Goal: Communication & Community: Answer question/provide support

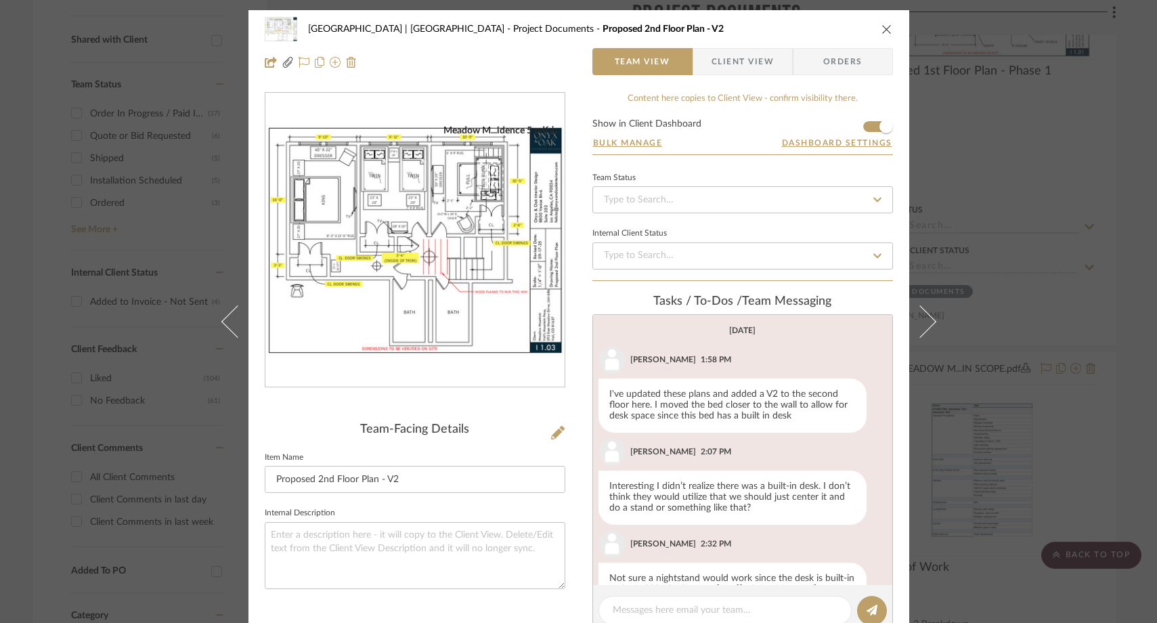
scroll to position [1046, 0]
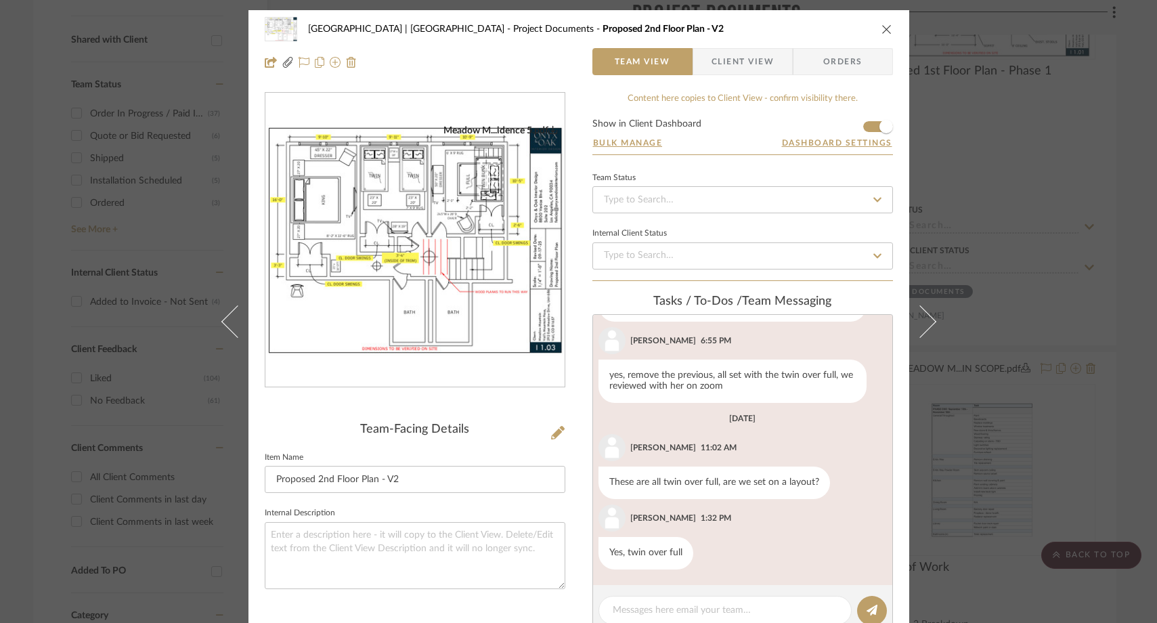
click at [190, 28] on div "Meadow Mountain | Vail Valley Project Documents Proposed 2nd Floor Plan - V2 Te…" at bounding box center [578, 311] width 1157 height 623
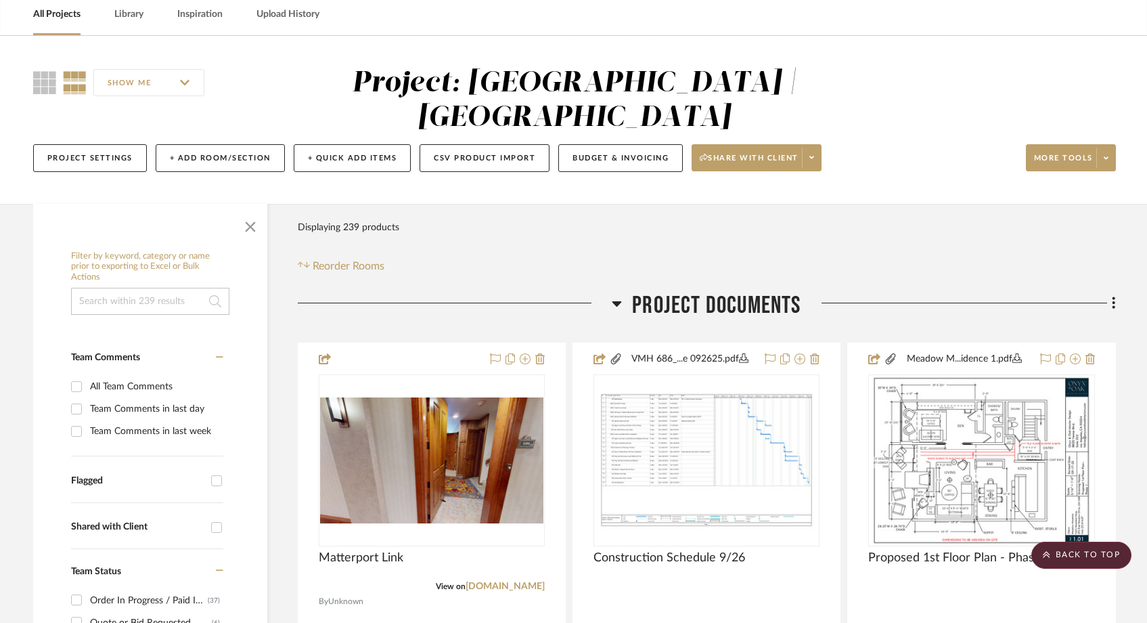
scroll to position [0, 0]
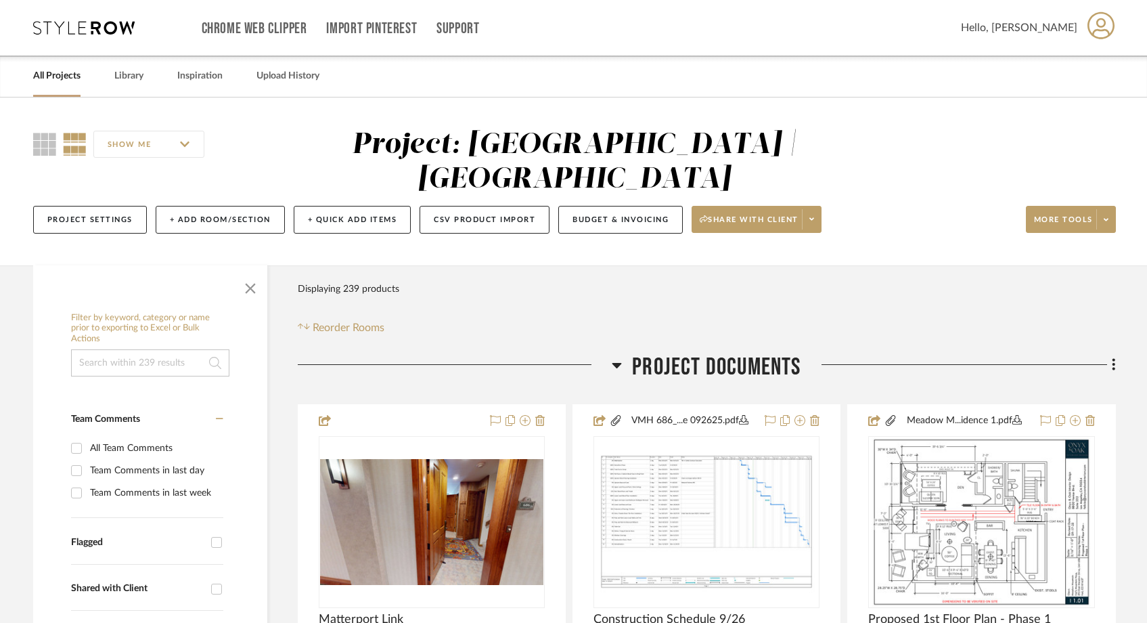
click at [106, 349] on input at bounding box center [150, 362] width 158 height 27
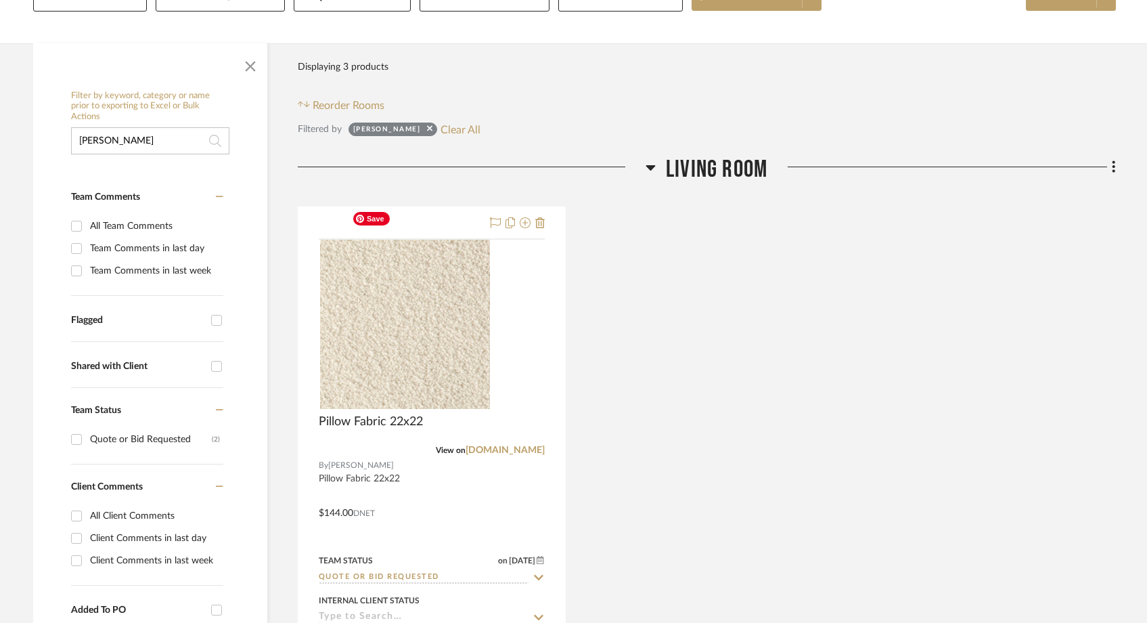
scroll to position [303, 0]
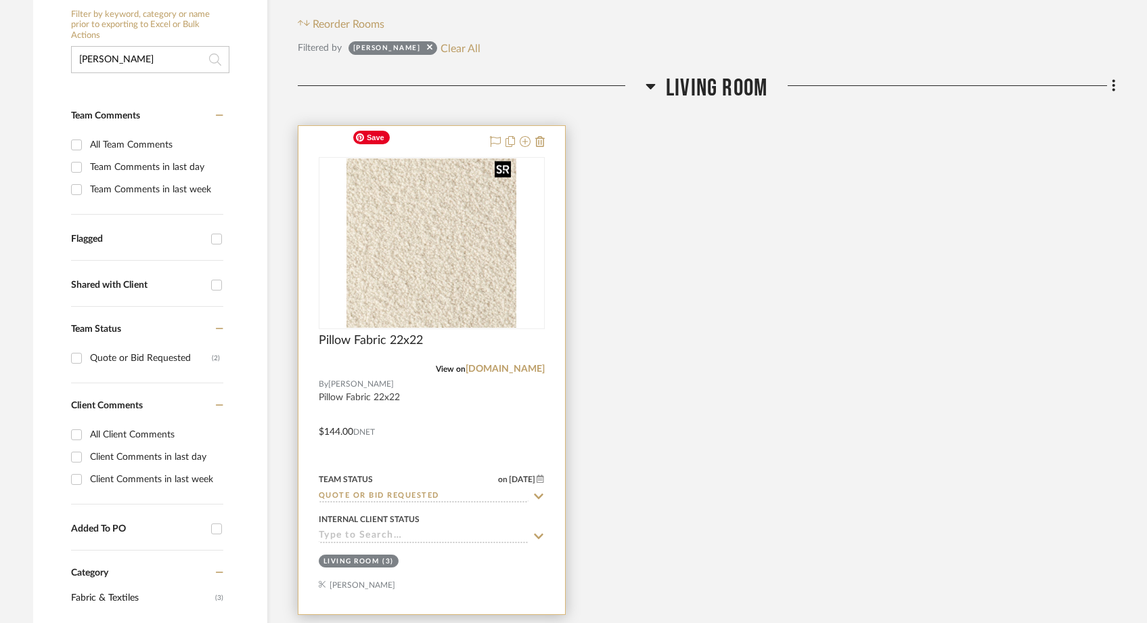
type input "[PERSON_NAME]"
click at [428, 230] on img "0" at bounding box center [432, 242] width 170 height 169
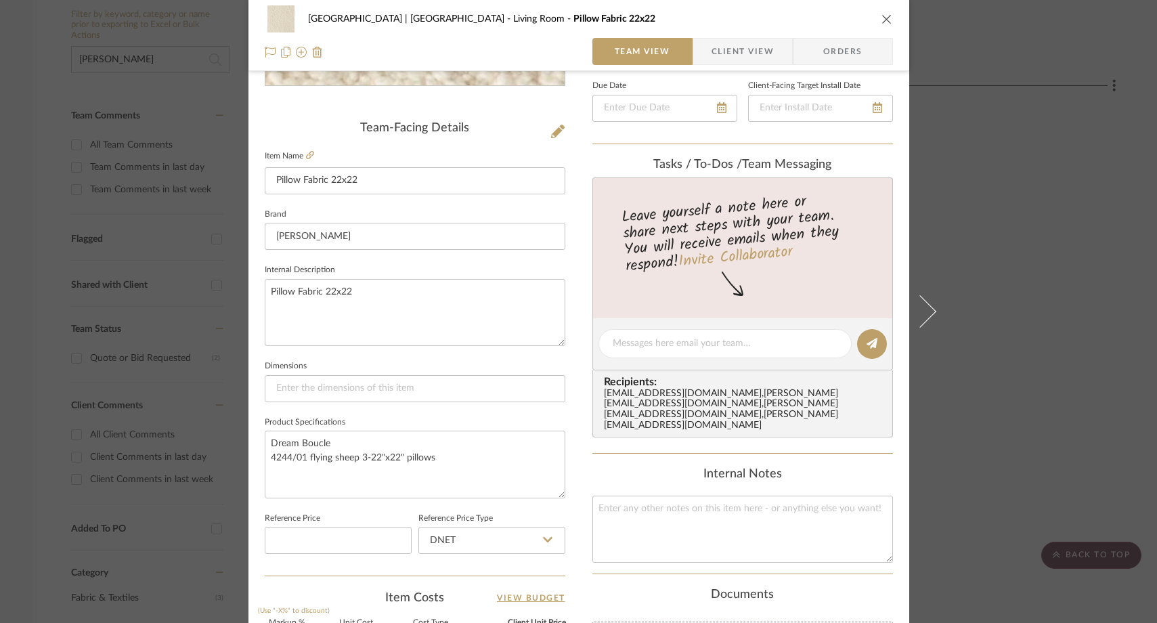
scroll to position [481, 0]
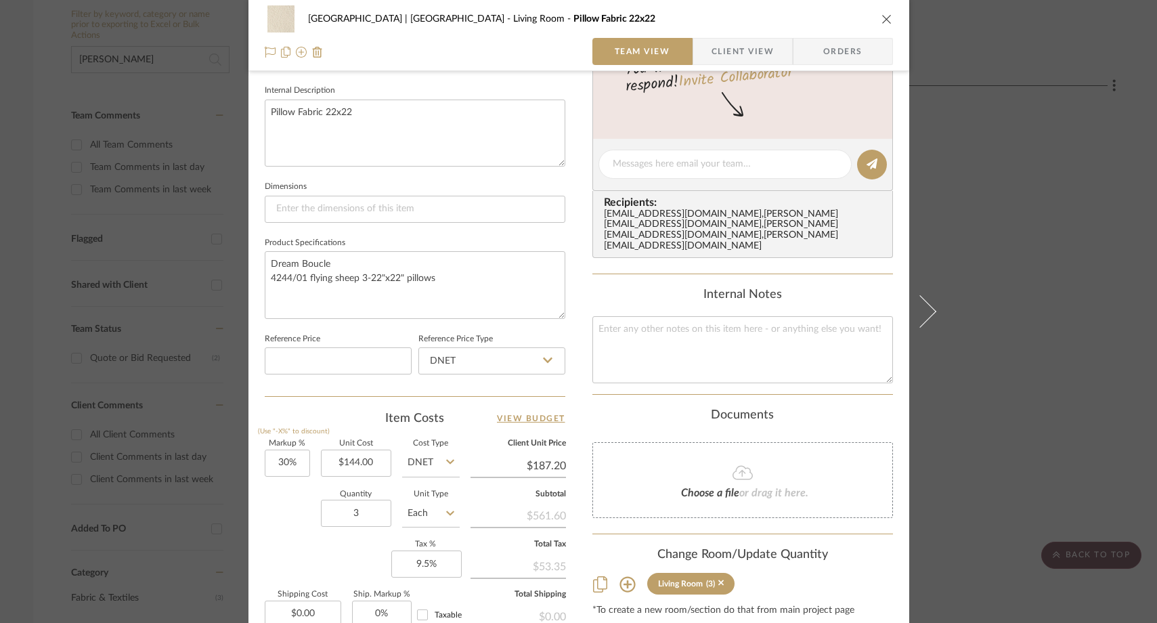
click at [1005, 217] on div "Meadow Mountain | [GEOGRAPHIC_DATA] Living Room Pillow Fabric 22x22 Team View C…" at bounding box center [578, 311] width 1157 height 623
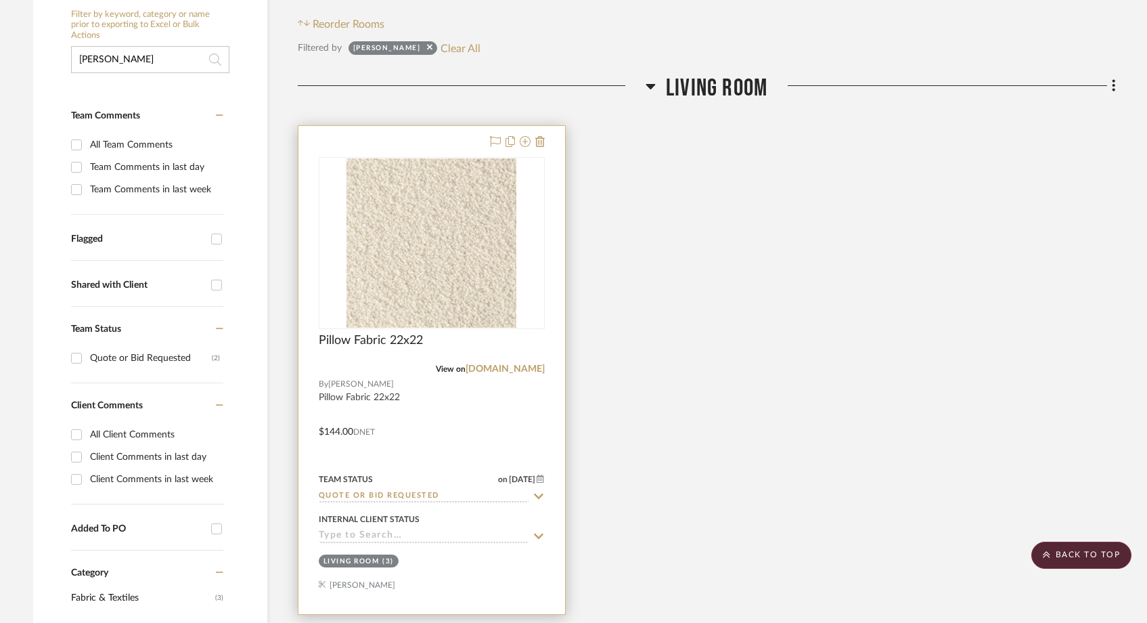
scroll to position [0, 0]
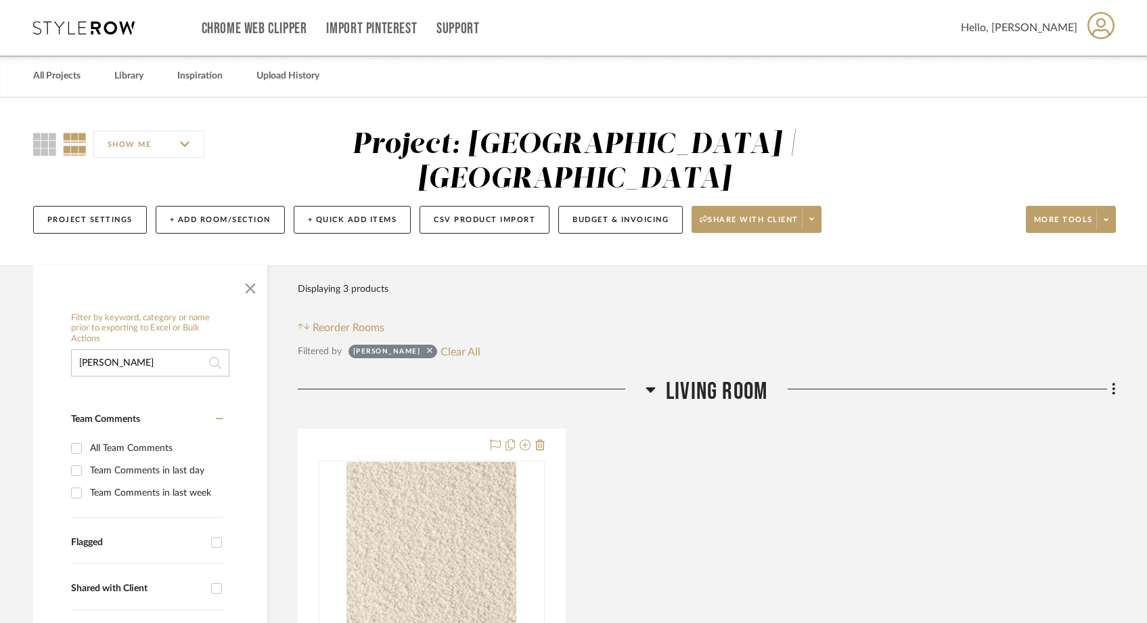
click at [427, 348] on icon at bounding box center [429, 350] width 5 height 5
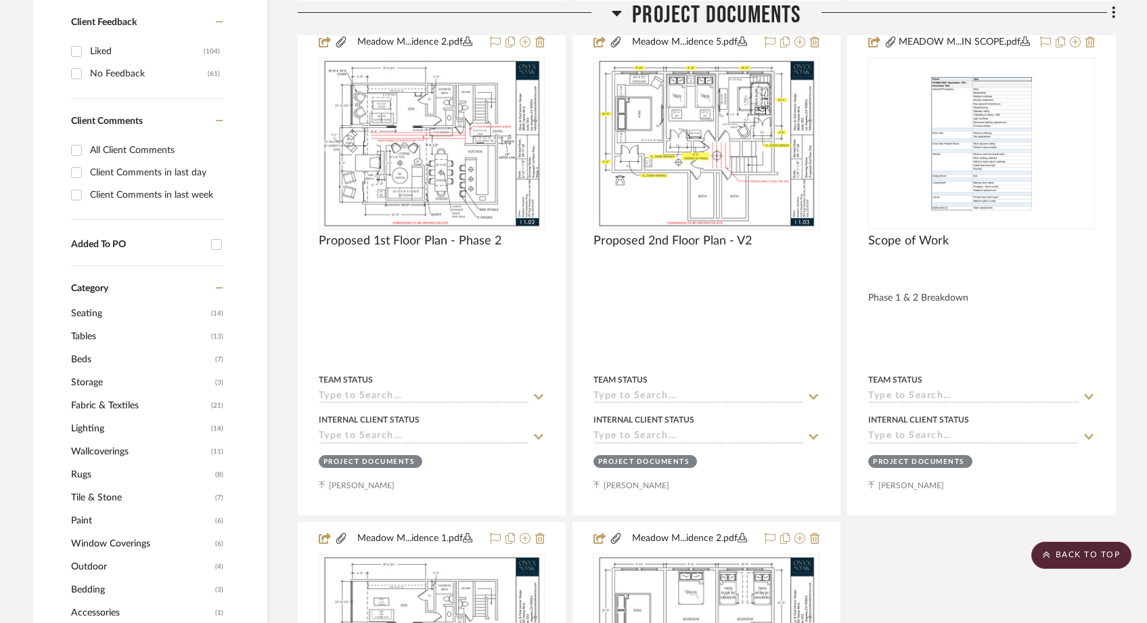
scroll to position [873, 0]
click at [113, 395] on span "Fabric & Textiles" at bounding box center [139, 406] width 137 height 23
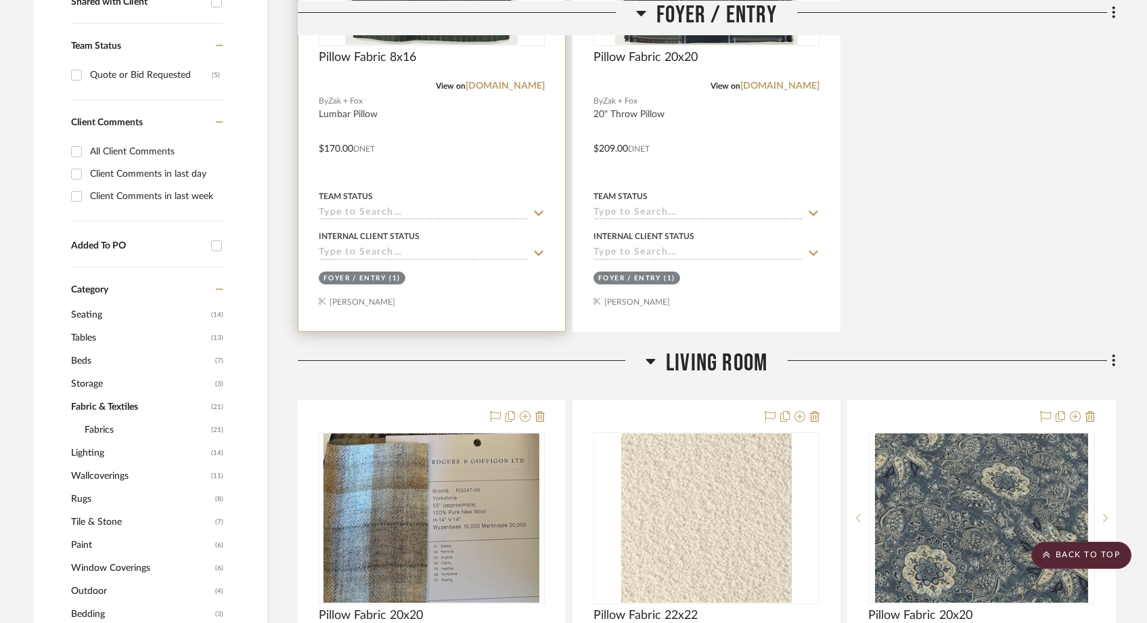
scroll to position [218, 0]
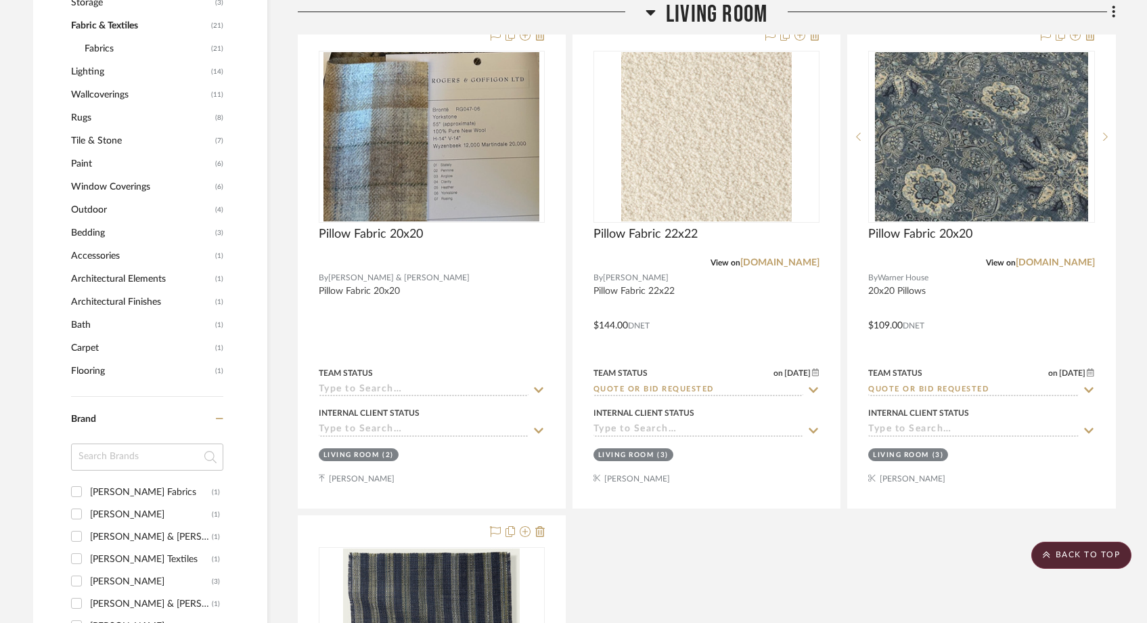
scroll to position [969, 0]
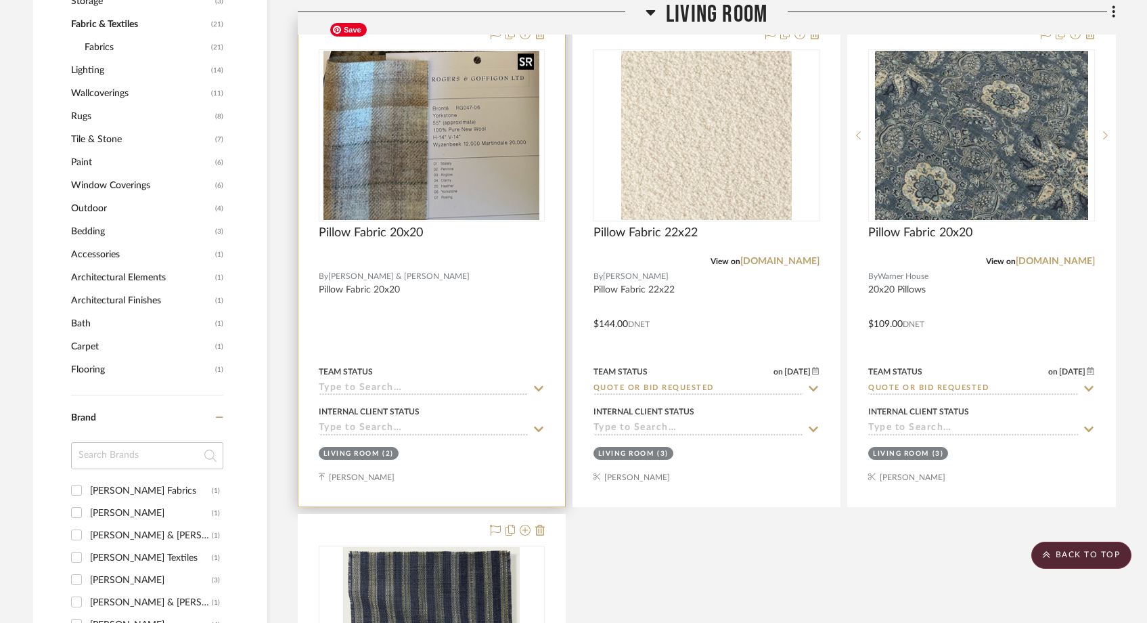
click at [422, 150] on img "0" at bounding box center [432, 135] width 216 height 169
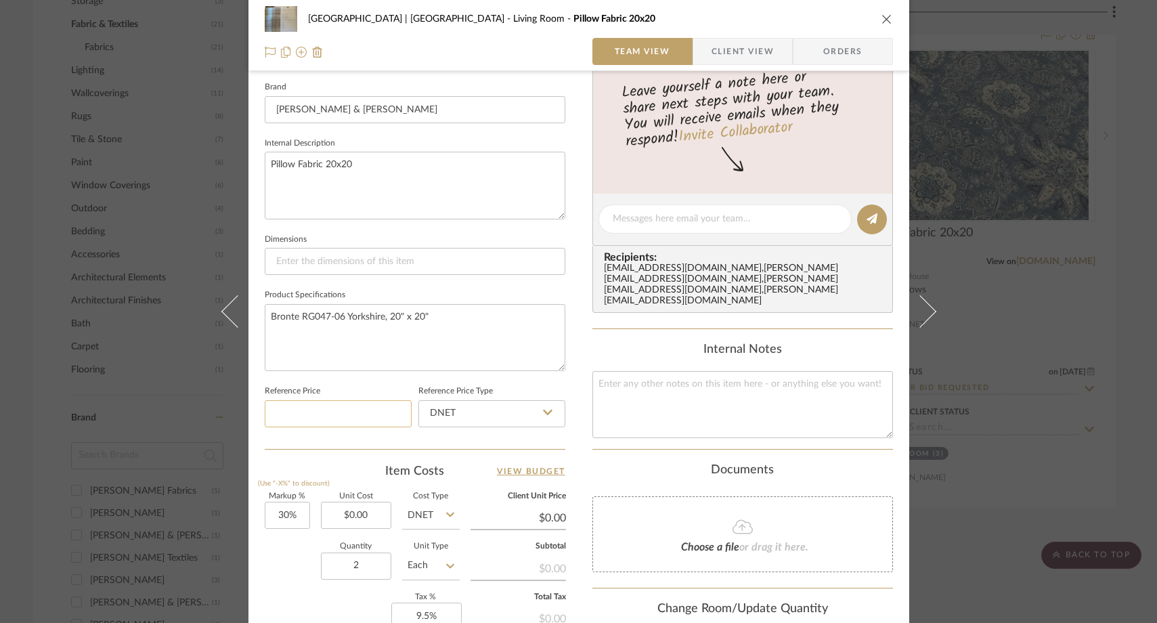
scroll to position [435, 0]
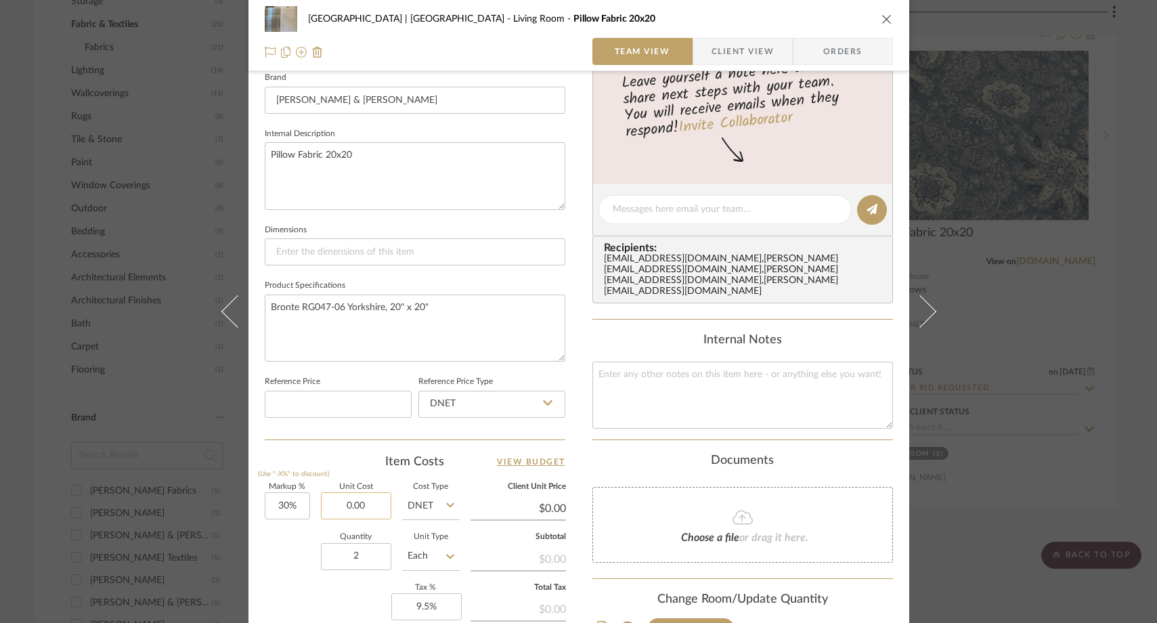
click at [374, 505] on input "0.00" at bounding box center [356, 505] width 70 height 27
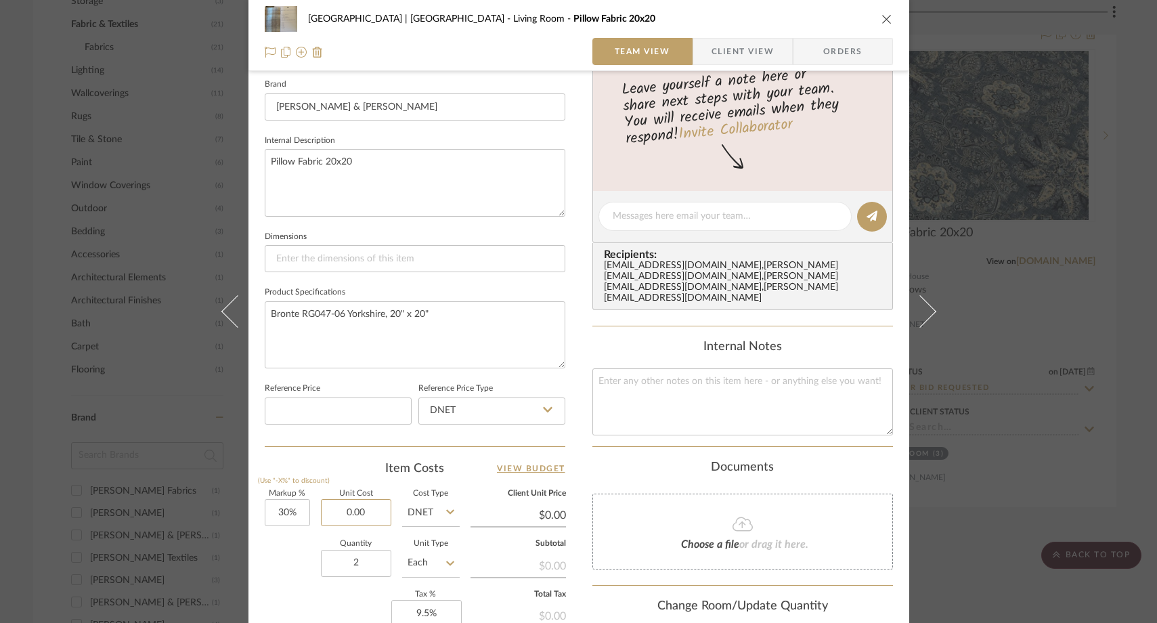
scroll to position [433, 0]
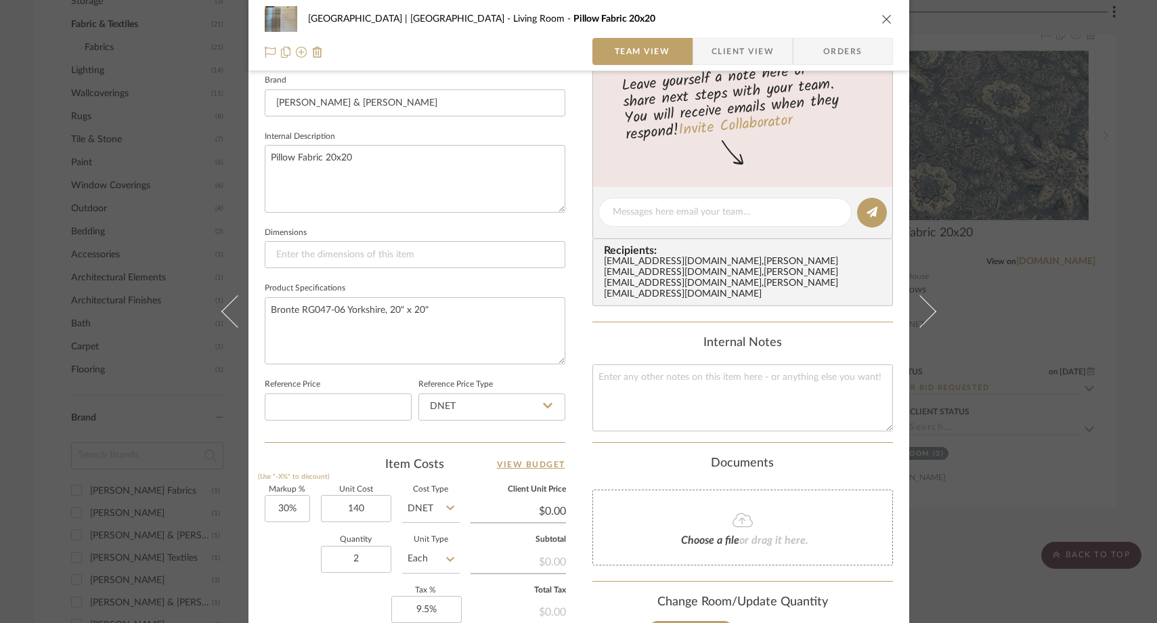
type input "$140.00"
click at [275, 544] on div "Quantity 2 Unit Type Each" at bounding box center [362, 560] width 195 height 48
type input "$182.00"
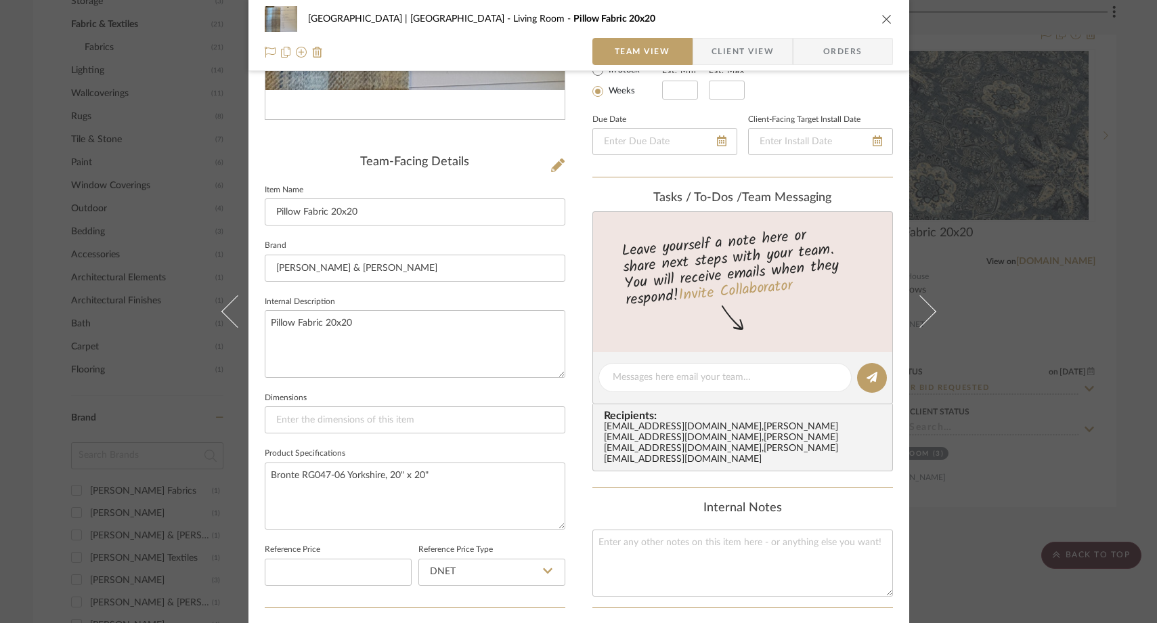
scroll to position [322, 0]
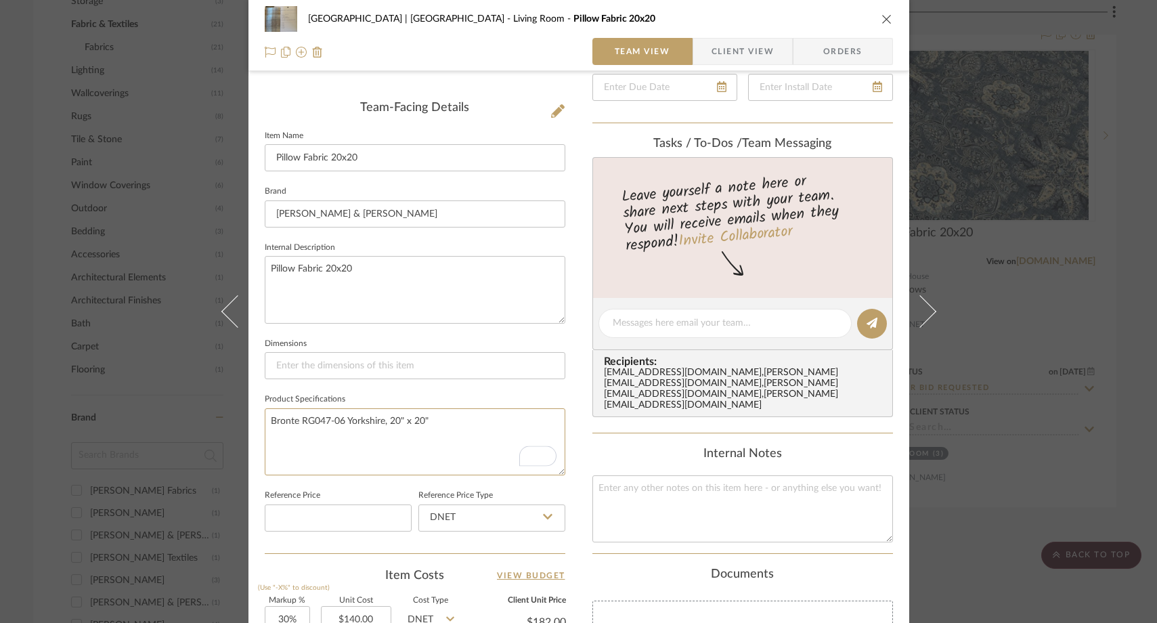
drag, startPoint x: 432, startPoint y: 418, endPoint x: 247, endPoint y: 420, distance: 184.8
click at [248, 420] on div "Meadow Mountain | [GEOGRAPHIC_DATA] Living Room Pillow Fabric 20x20 Team View C…" at bounding box center [578, 313] width 661 height 1248
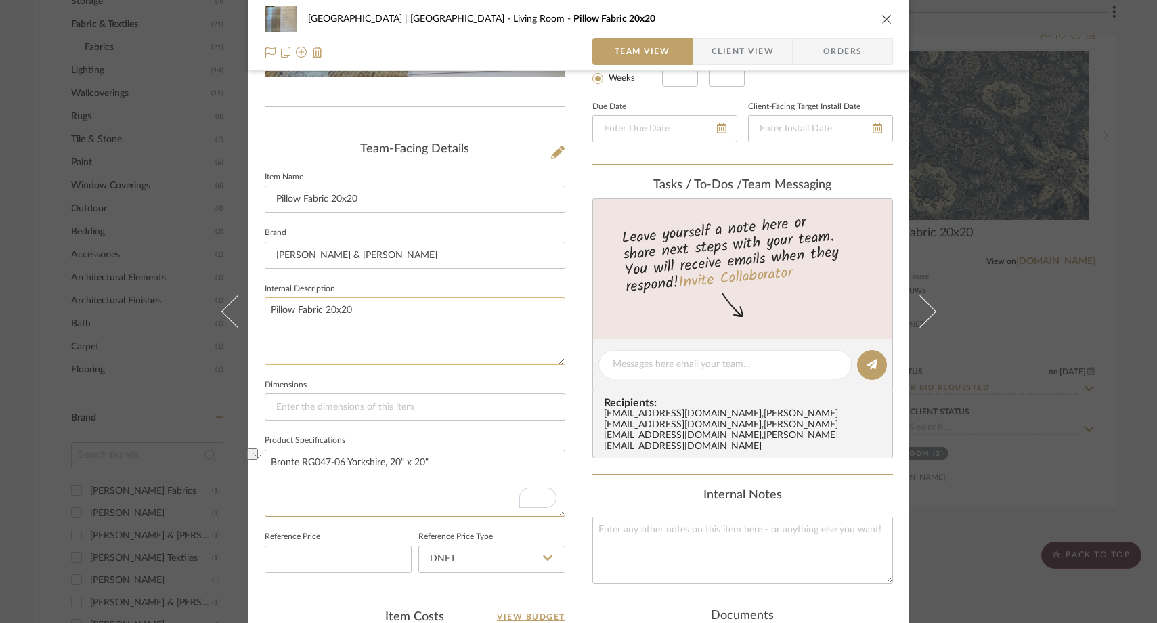
scroll to position [157, 0]
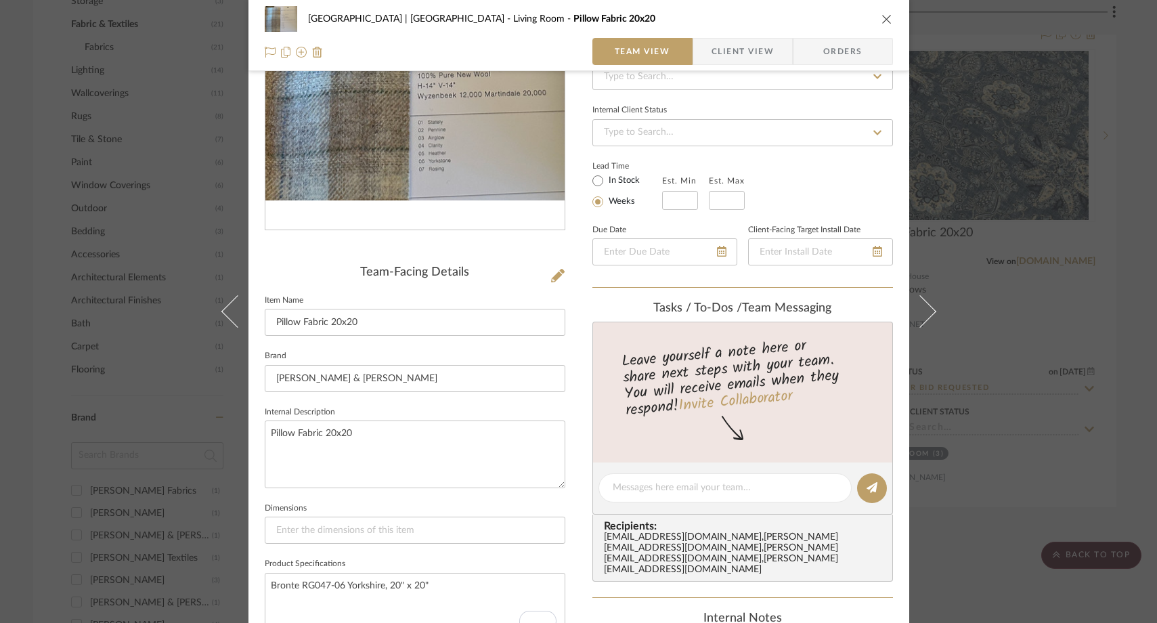
drag, startPoint x: 413, startPoint y: 162, endPoint x: 83, endPoint y: 12, distance: 362.9
click at [0, 0] on div "Meadow Mountain | [GEOGRAPHIC_DATA] Living Room Pillow Fabric 20x20 Team View C…" at bounding box center [578, 311] width 1157 height 623
click at [882, 9] on div "[GEOGRAPHIC_DATA] | [GEOGRAPHIC_DATA] Pillow Fabric 20x20" at bounding box center [579, 18] width 628 height 27
click at [881, 18] on icon "close" at bounding box center [886, 19] width 11 height 11
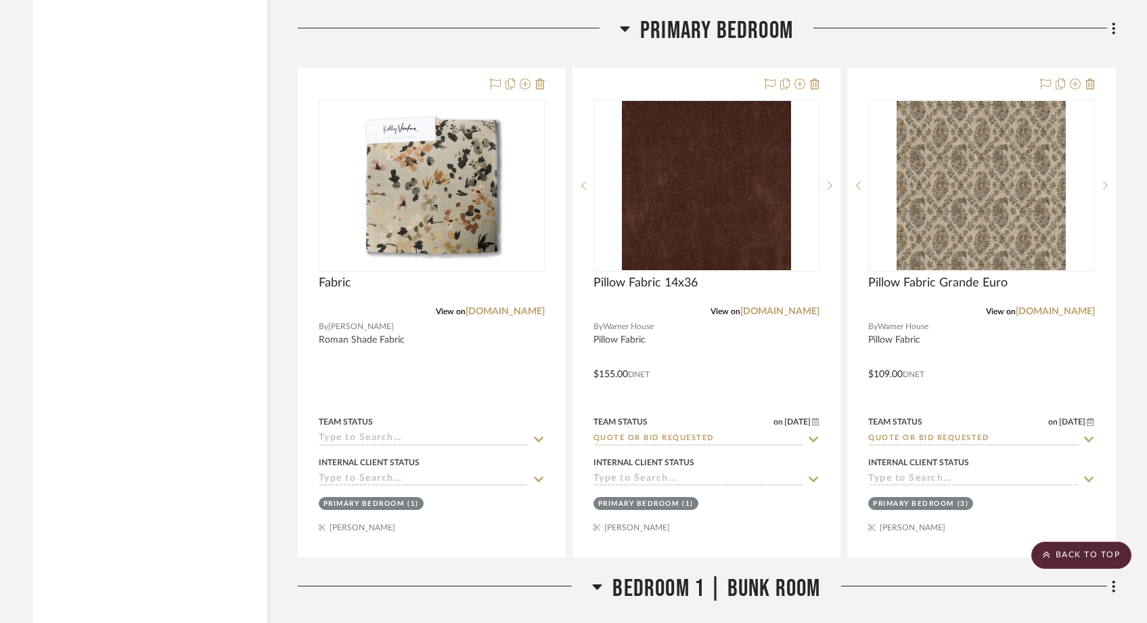
scroll to position [3030, 0]
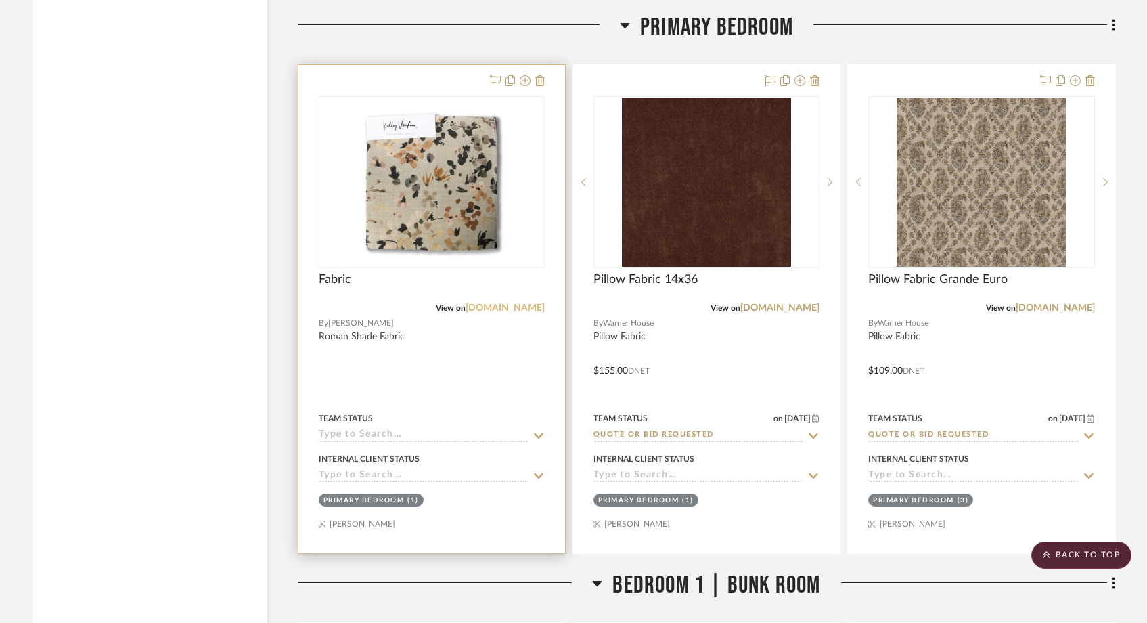
click at [500, 303] on link "[DOMAIN_NAME]" at bounding box center [505, 307] width 79 height 9
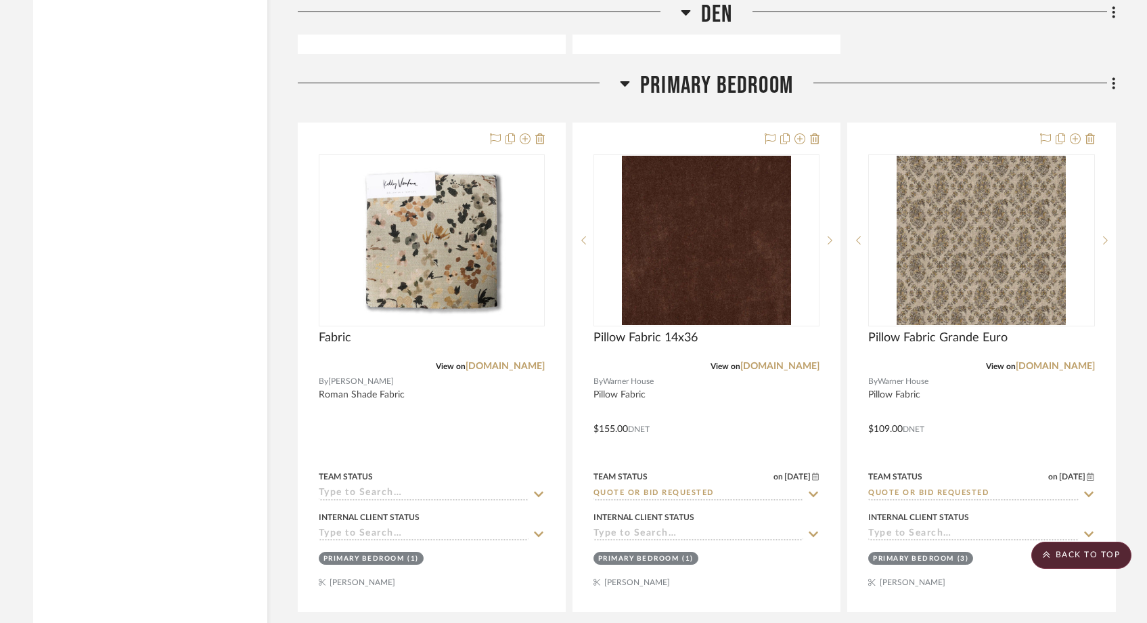
scroll to position [2972, 0]
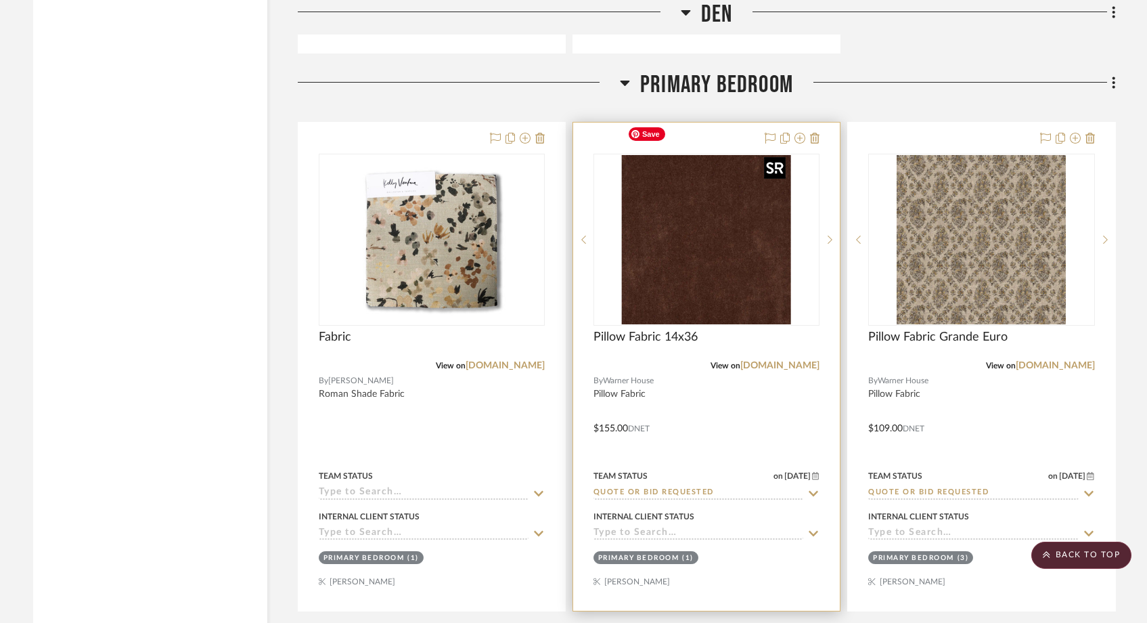
click at [0, 0] on img at bounding box center [0, 0] width 0 height 0
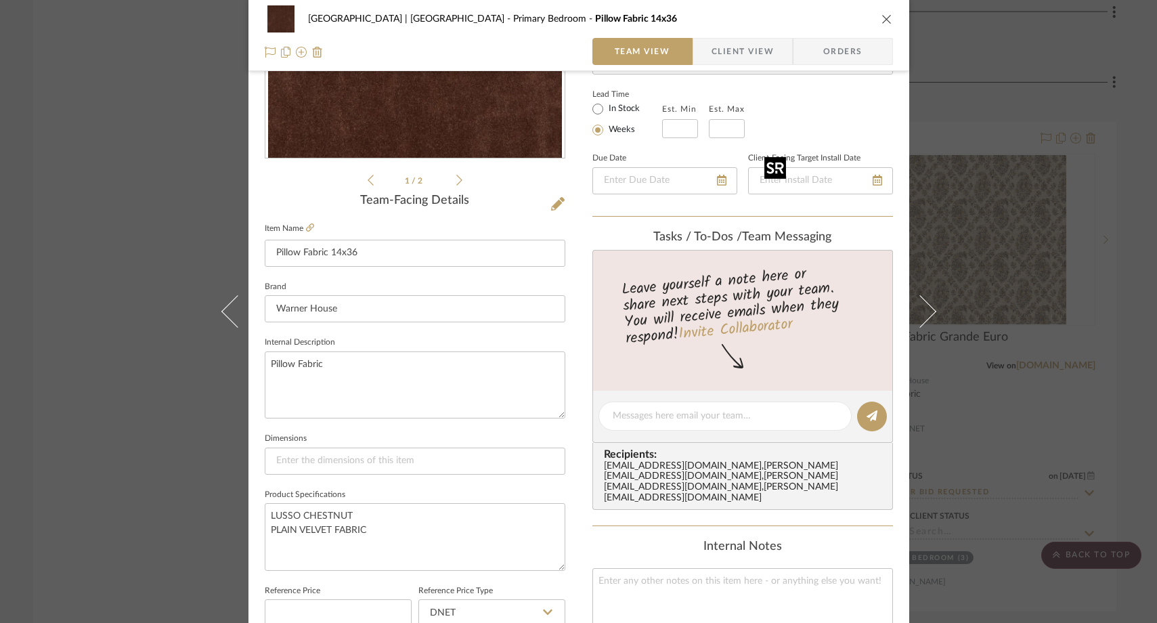
scroll to position [357, 0]
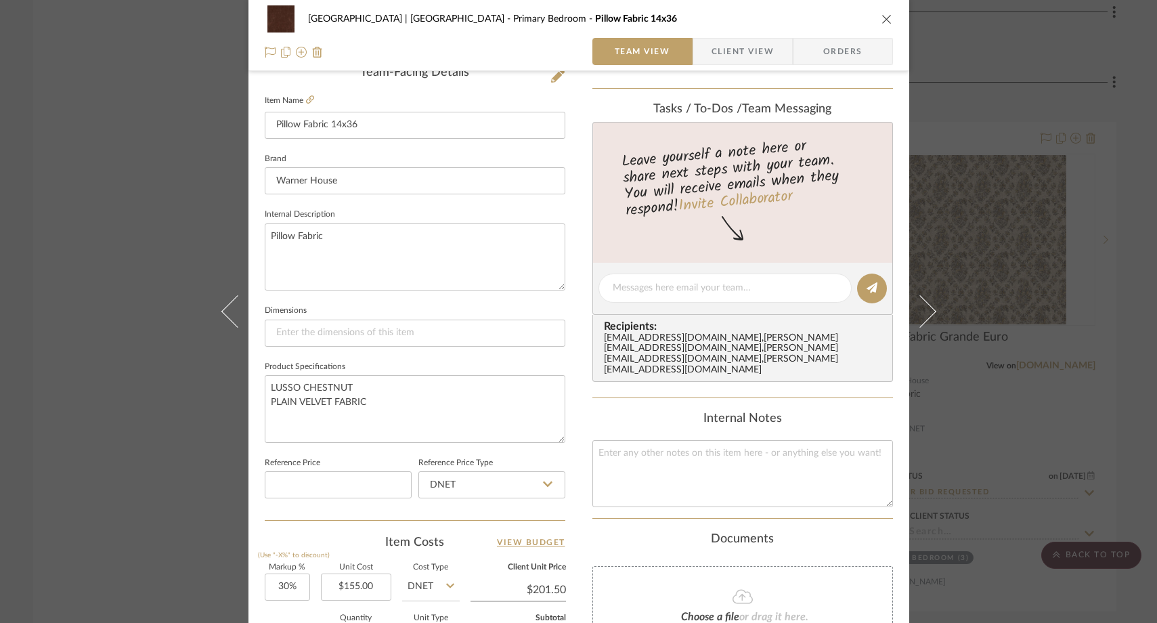
click at [173, 196] on div "[GEOGRAPHIC_DATA] | [GEOGRAPHIC_DATA] Bedroom Pillow Fabric 14x36 Team View Cli…" at bounding box center [578, 311] width 1157 height 623
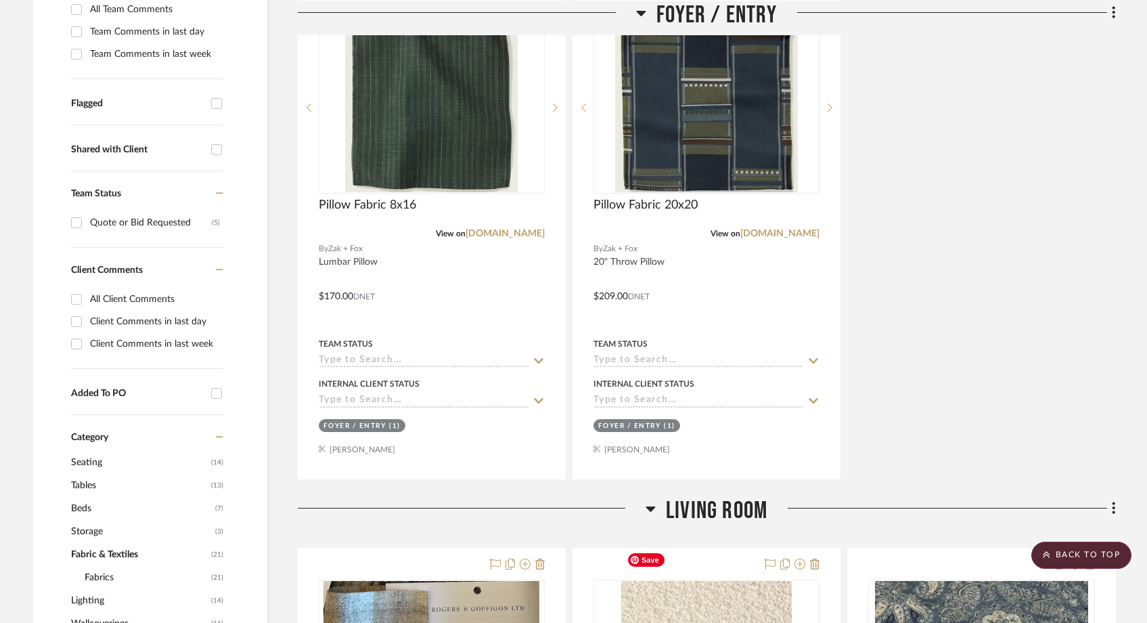
scroll to position [0, 0]
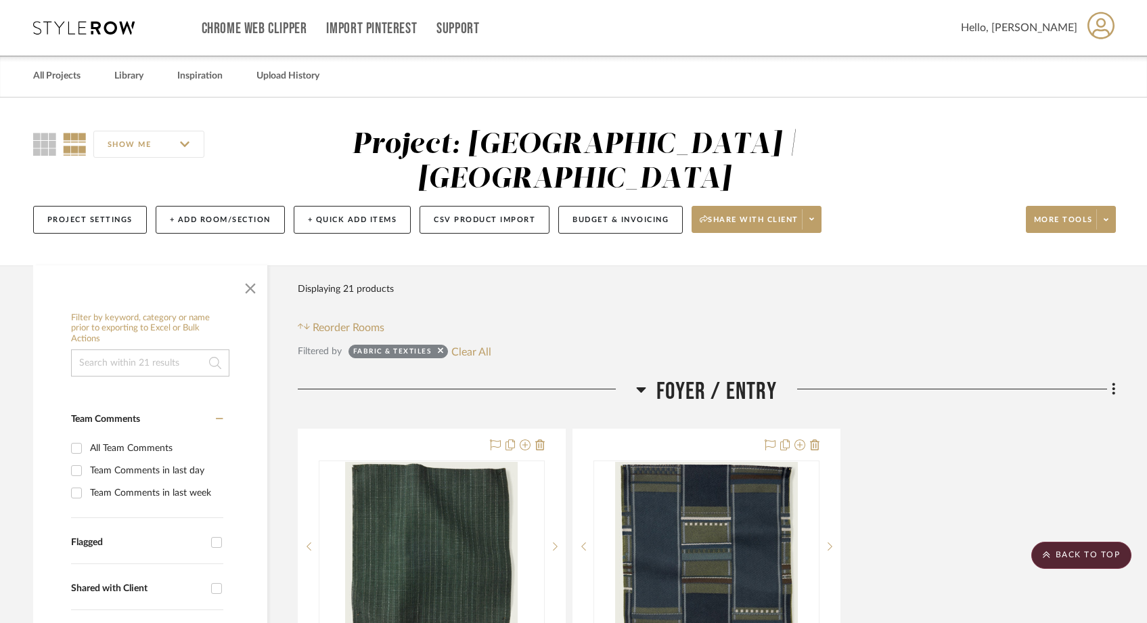
click at [148, 349] on input at bounding box center [150, 362] width 158 height 27
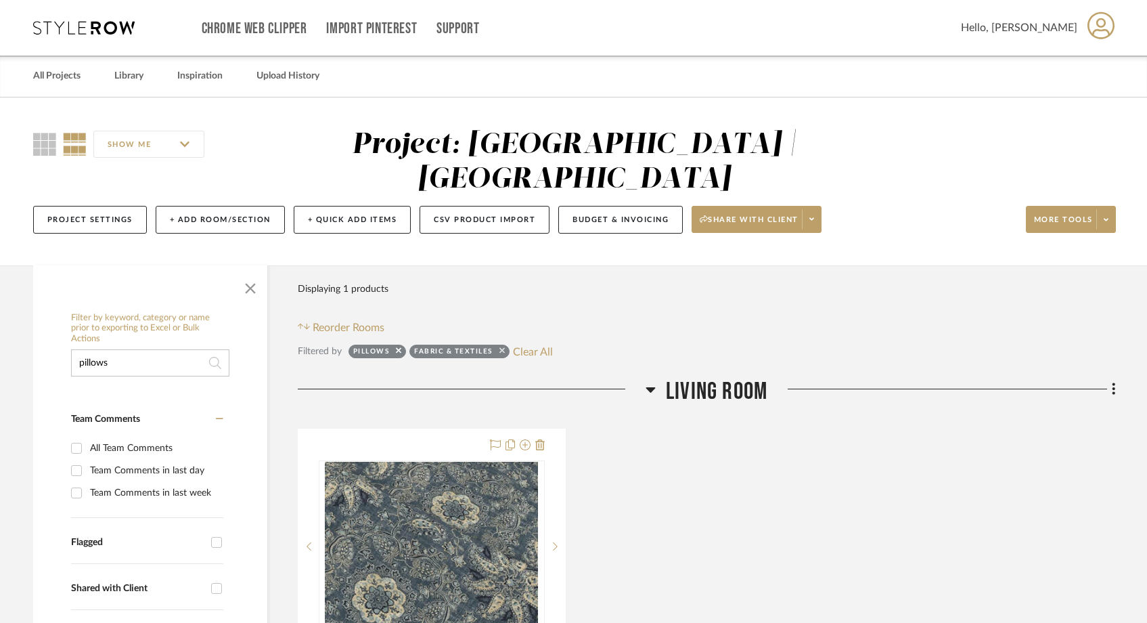
type input "pillows"
click at [501, 346] on icon at bounding box center [502, 350] width 5 height 9
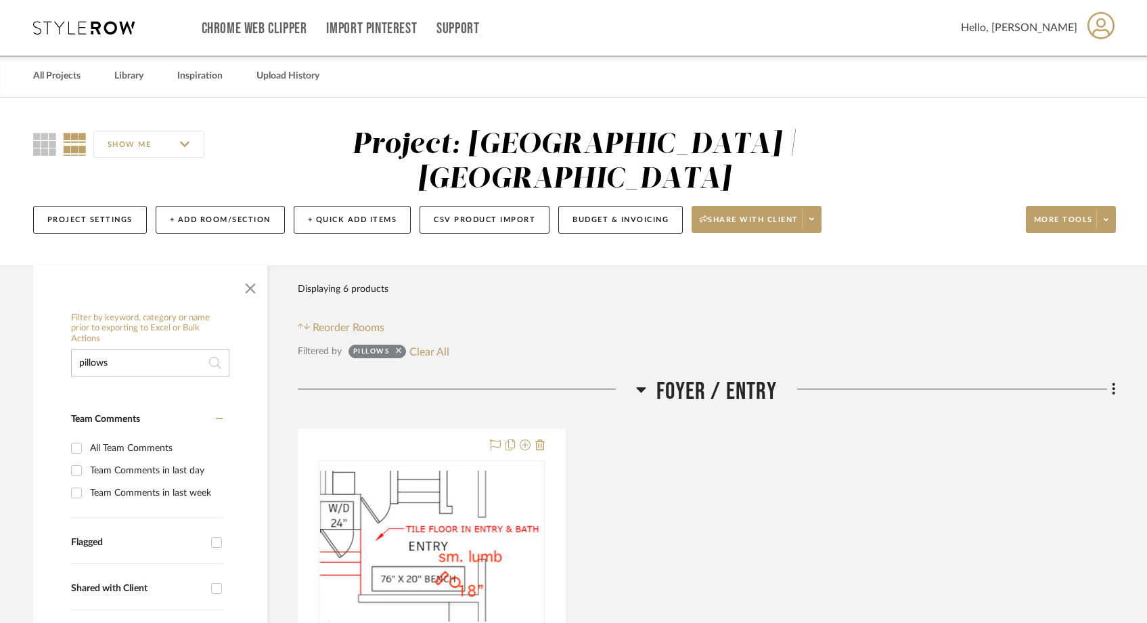
click at [399, 346] on icon at bounding box center [398, 350] width 5 height 9
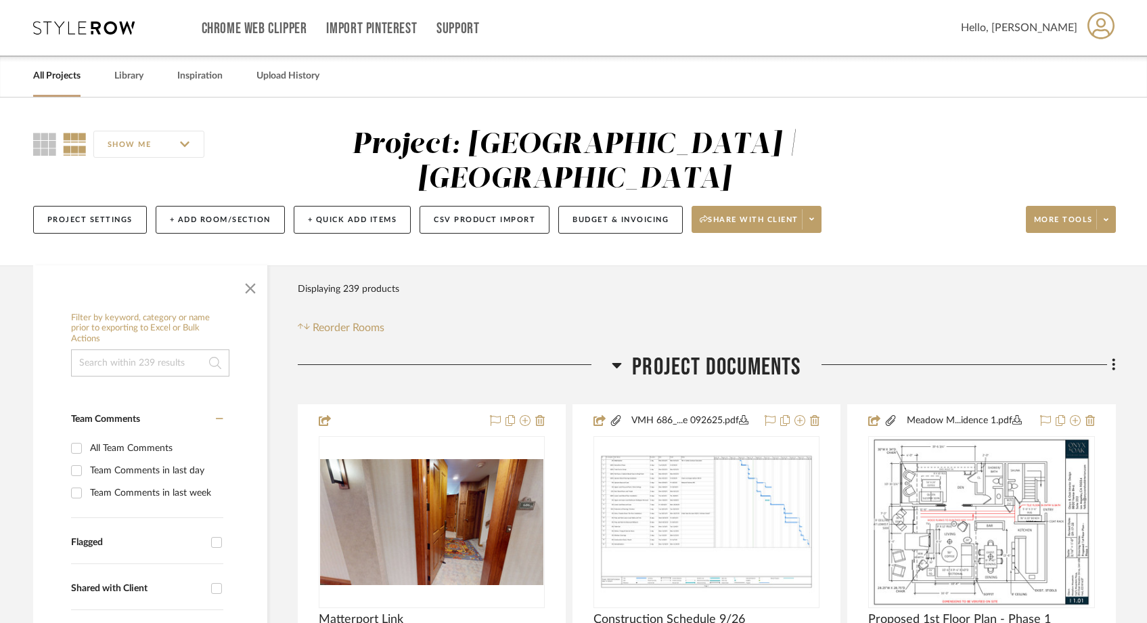
click at [157, 349] on input at bounding box center [150, 362] width 158 height 27
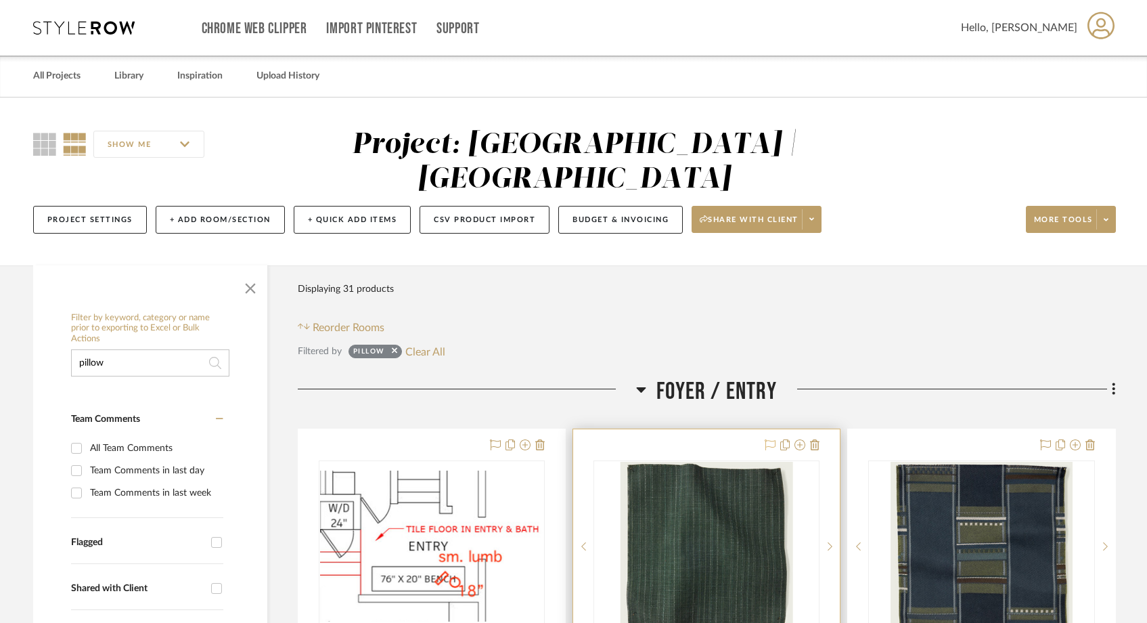
type input "pillow"
click at [770, 439] on icon at bounding box center [770, 444] width 11 height 11
click at [1046, 439] on icon at bounding box center [1045, 444] width 11 height 11
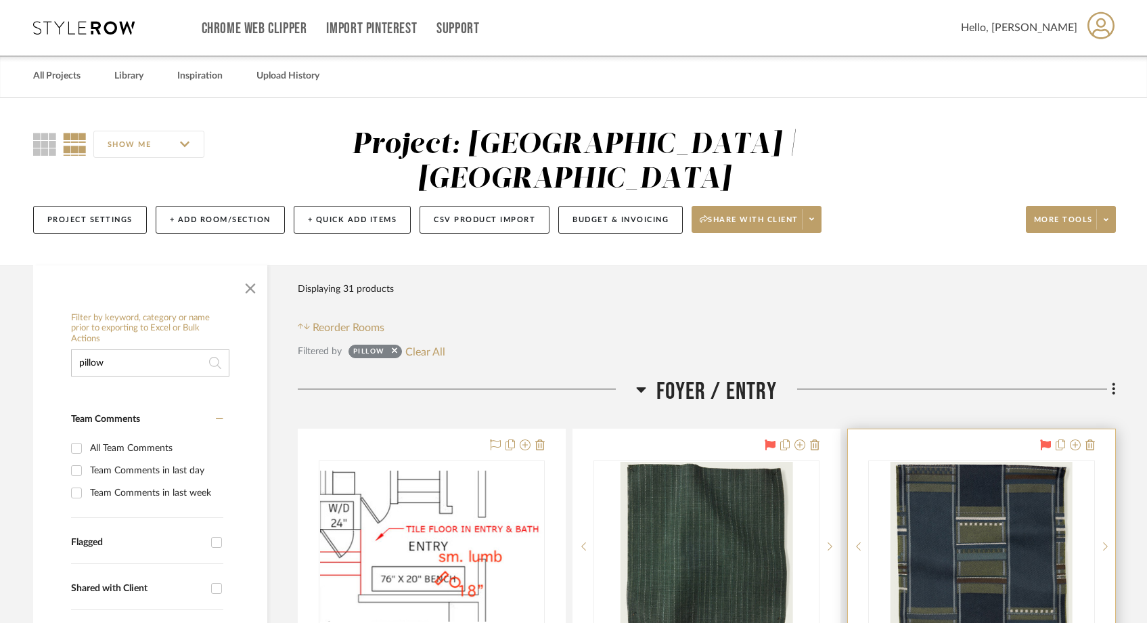
click at [774, 439] on icon at bounding box center [771, 444] width 11 height 11
click at [1045, 439] on icon at bounding box center [1045, 444] width 11 height 11
click at [1106, 216] on icon at bounding box center [1106, 219] width 5 height 7
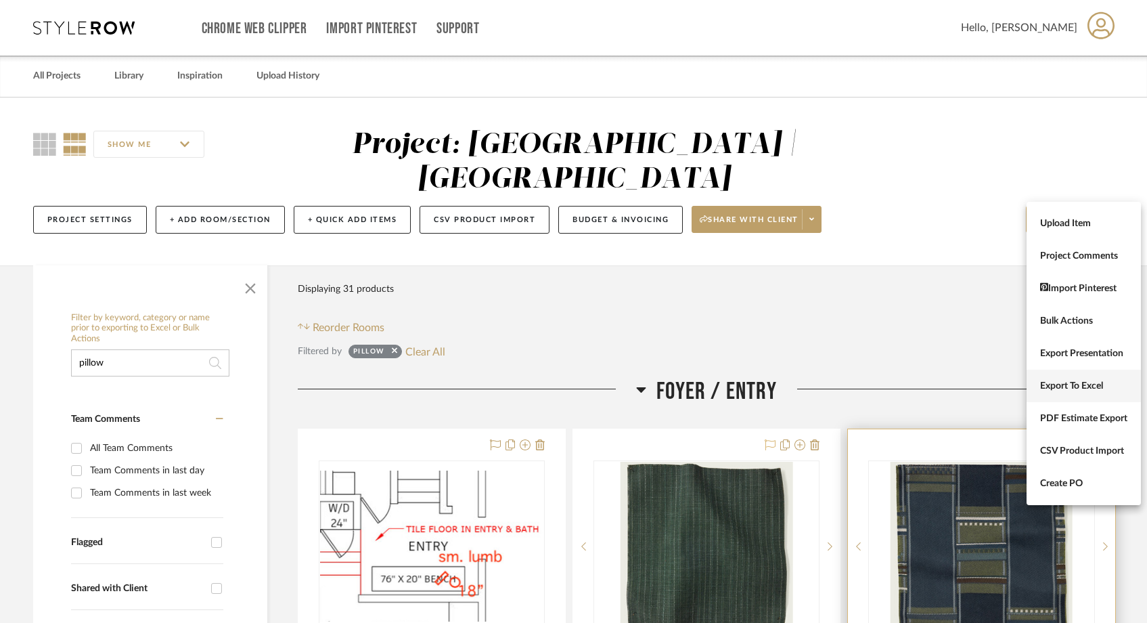
click at [1056, 391] on span "Export To Excel" at bounding box center [1083, 386] width 87 height 12
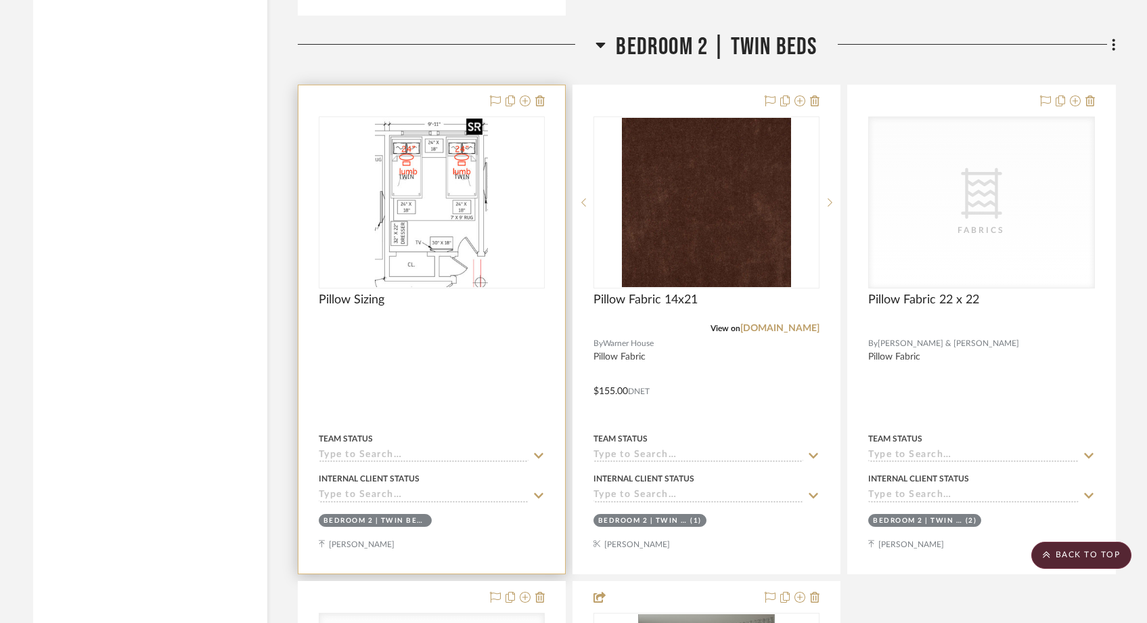
scroll to position [6176, 0]
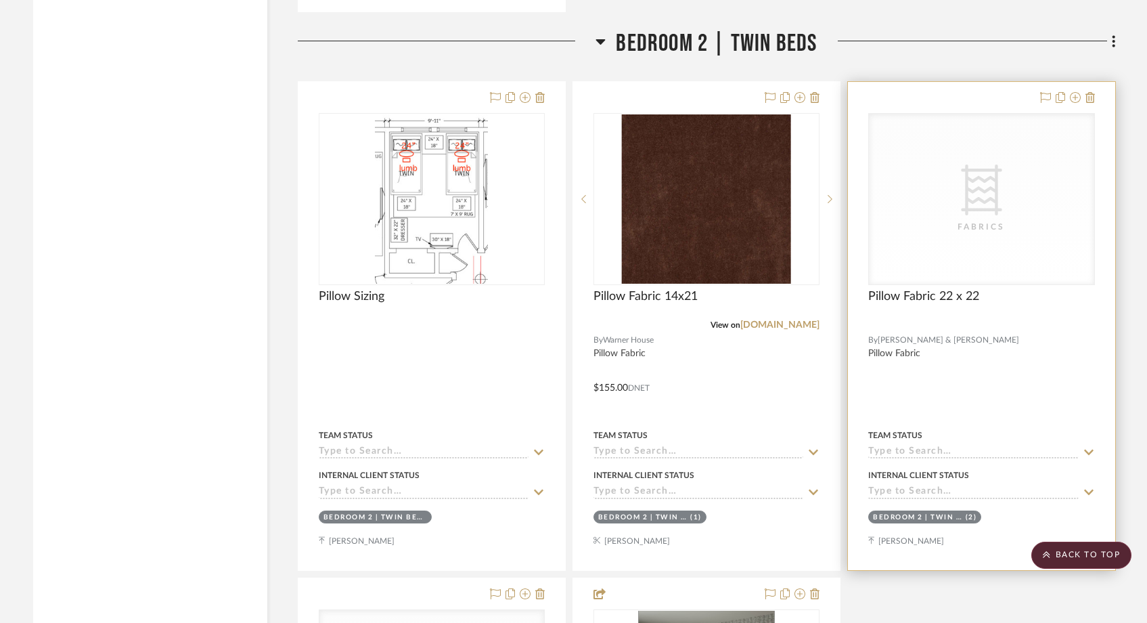
click at [0, 0] on div "Fabrics" at bounding box center [0, 0] width 0 height 0
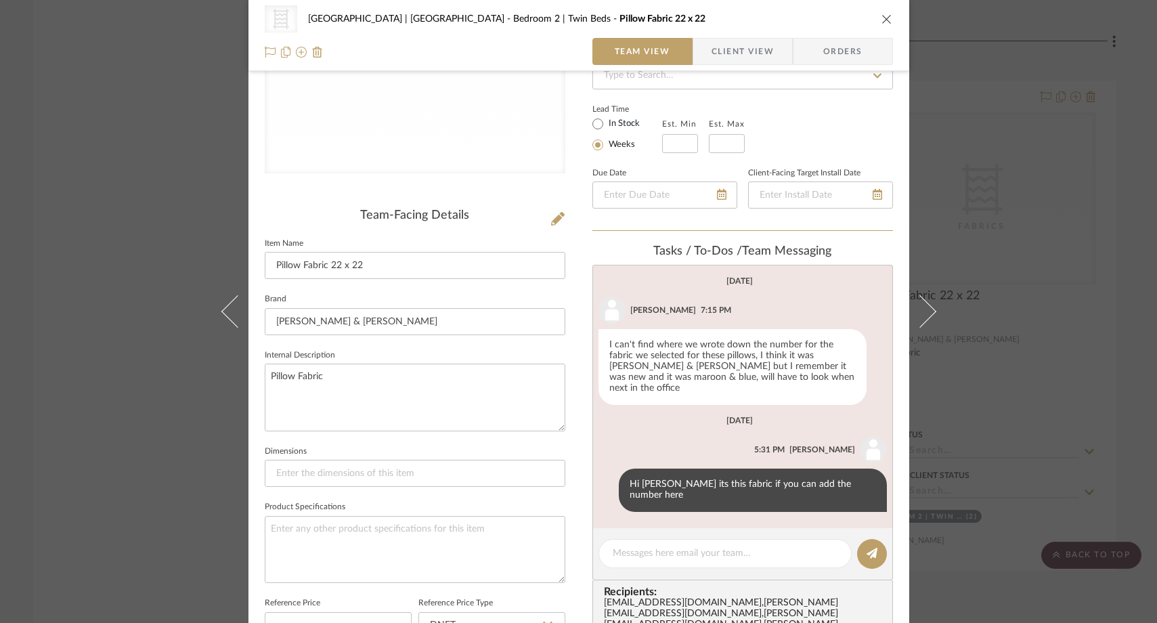
scroll to position [215, 0]
click at [107, 186] on div "CategoryIconFabric Created with Sketch. [GEOGRAPHIC_DATA] | [GEOGRAPHIC_DATA] 2…" at bounding box center [578, 311] width 1157 height 623
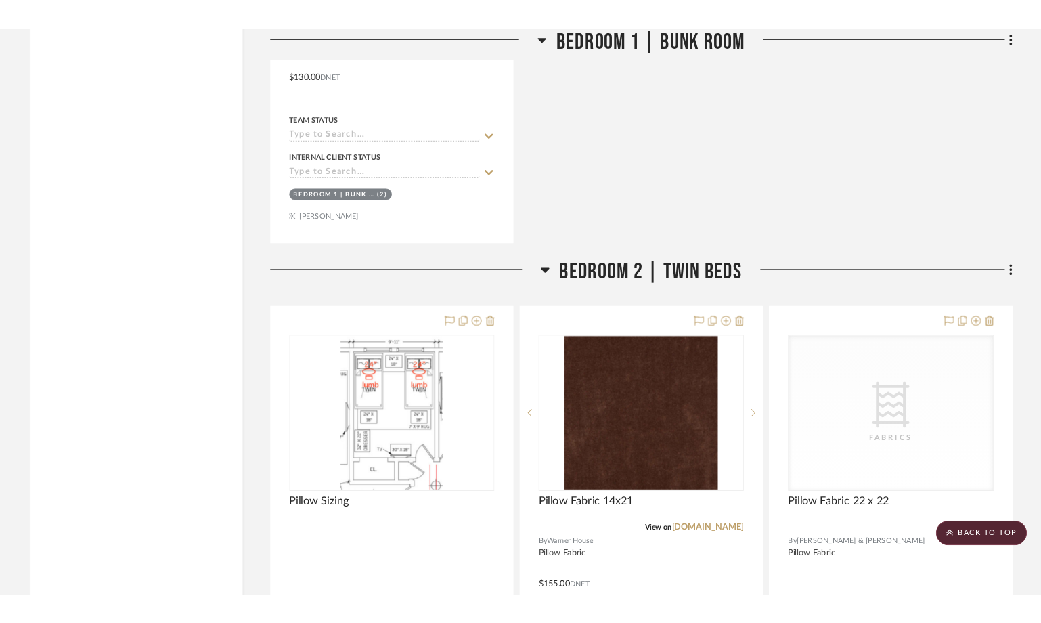
scroll to position [5955, 0]
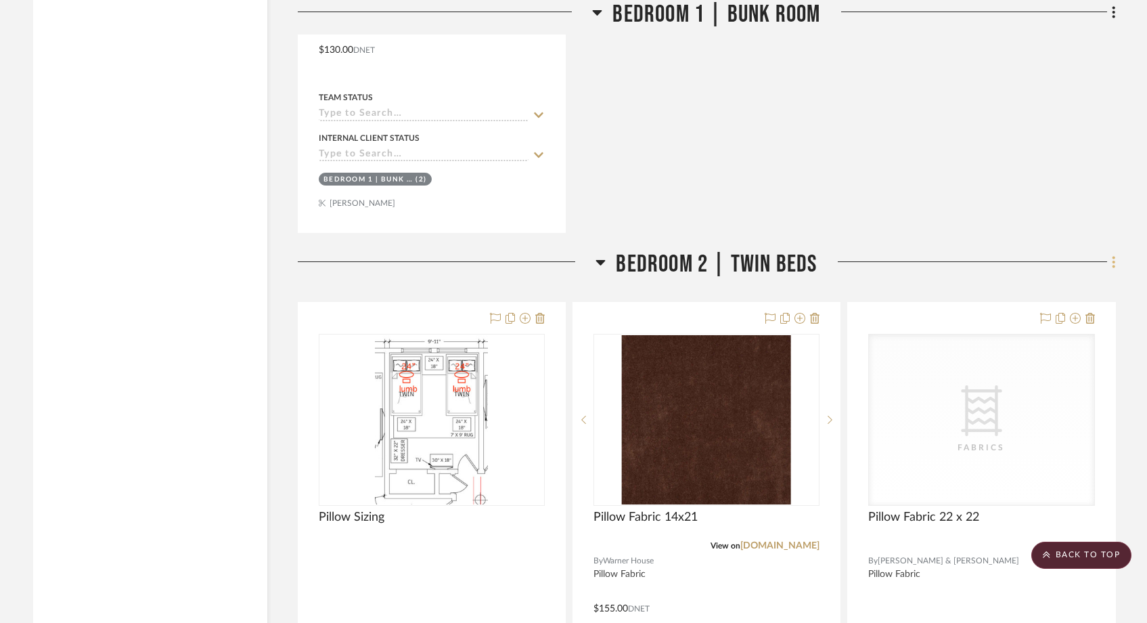
click at [1113, 257] on icon at bounding box center [1114, 263] width 3 height 12
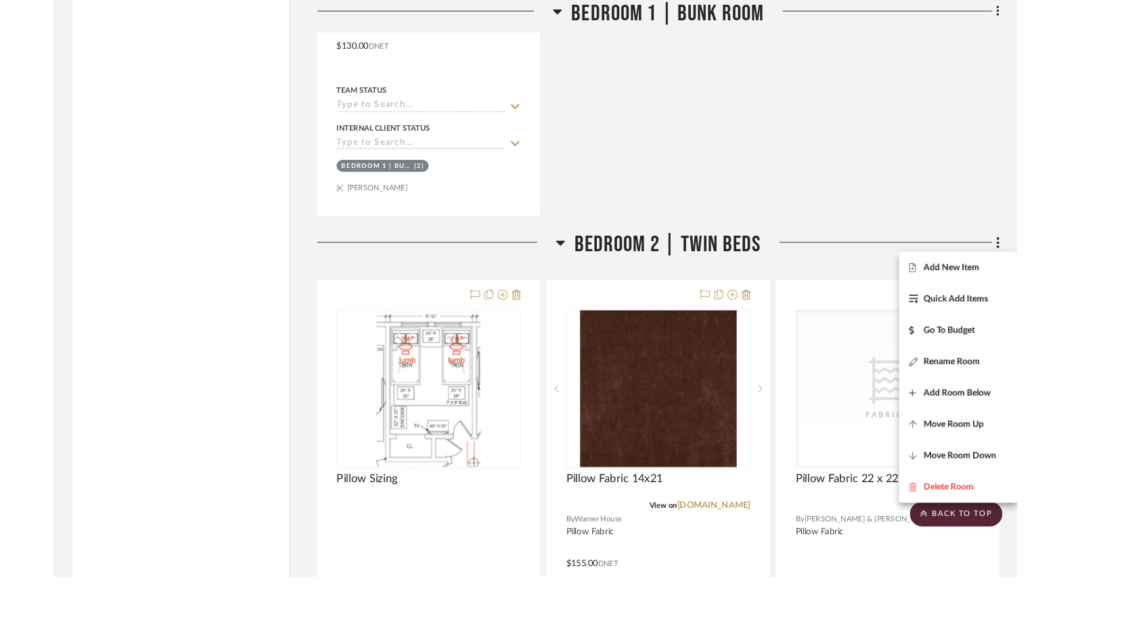
scroll to position [5921, 0]
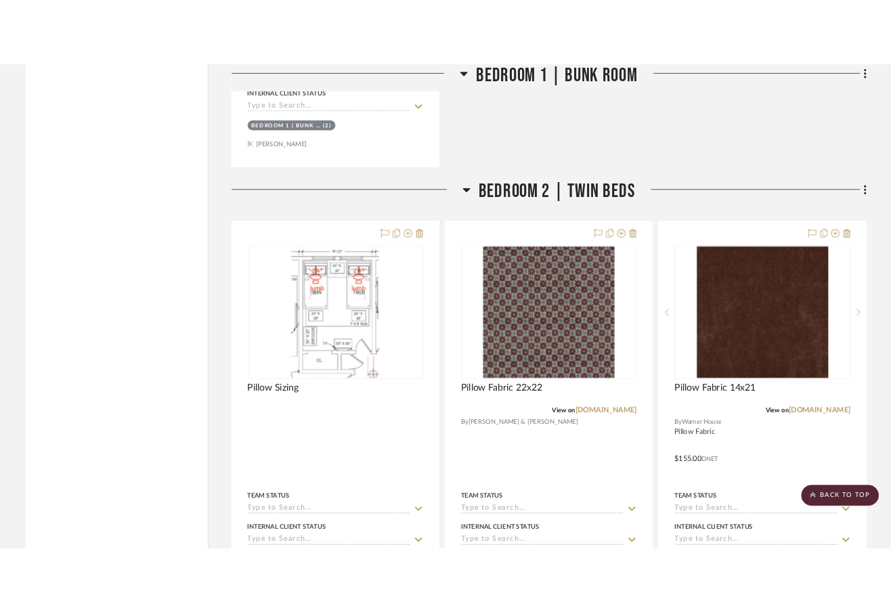
scroll to position [6091, 0]
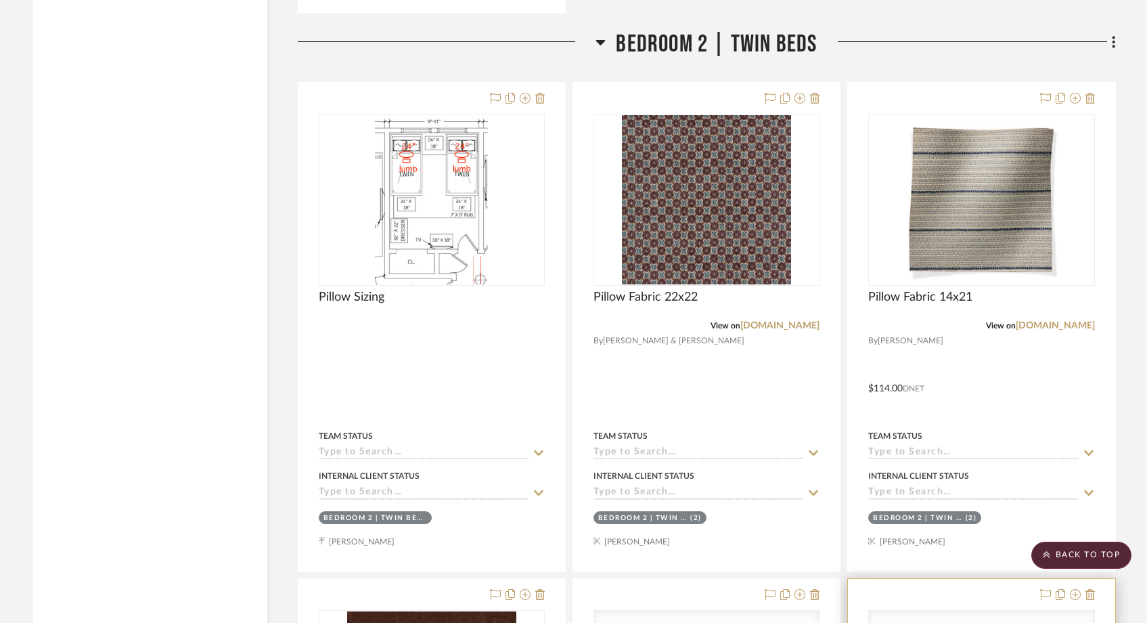
scroll to position [6165, 0]
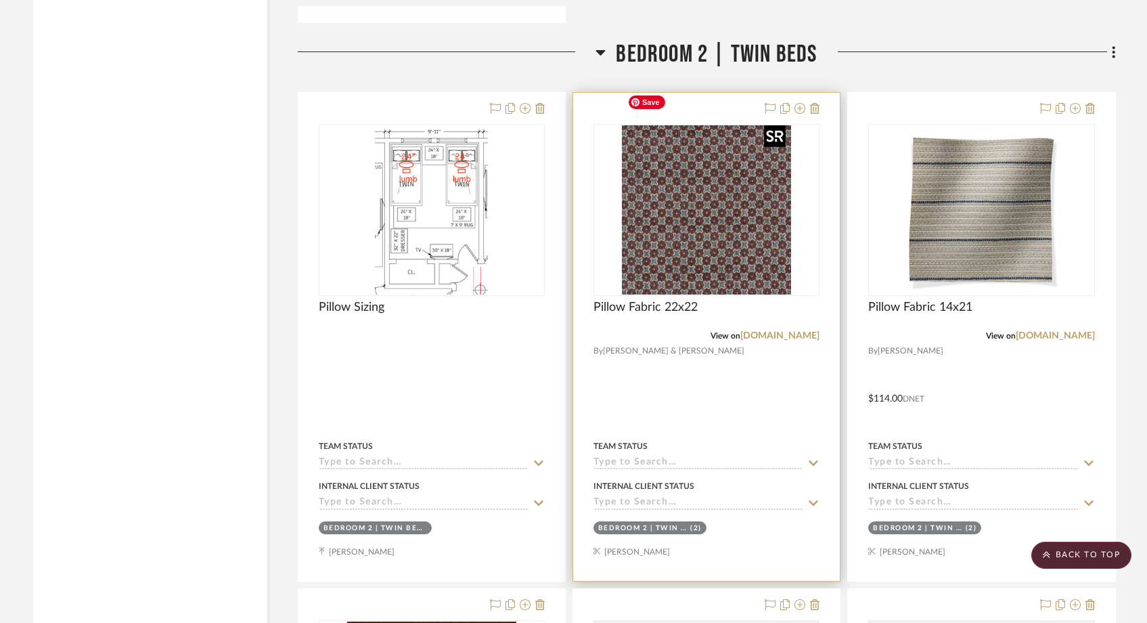
click at [764, 218] on img "0" at bounding box center [706, 209] width 169 height 169
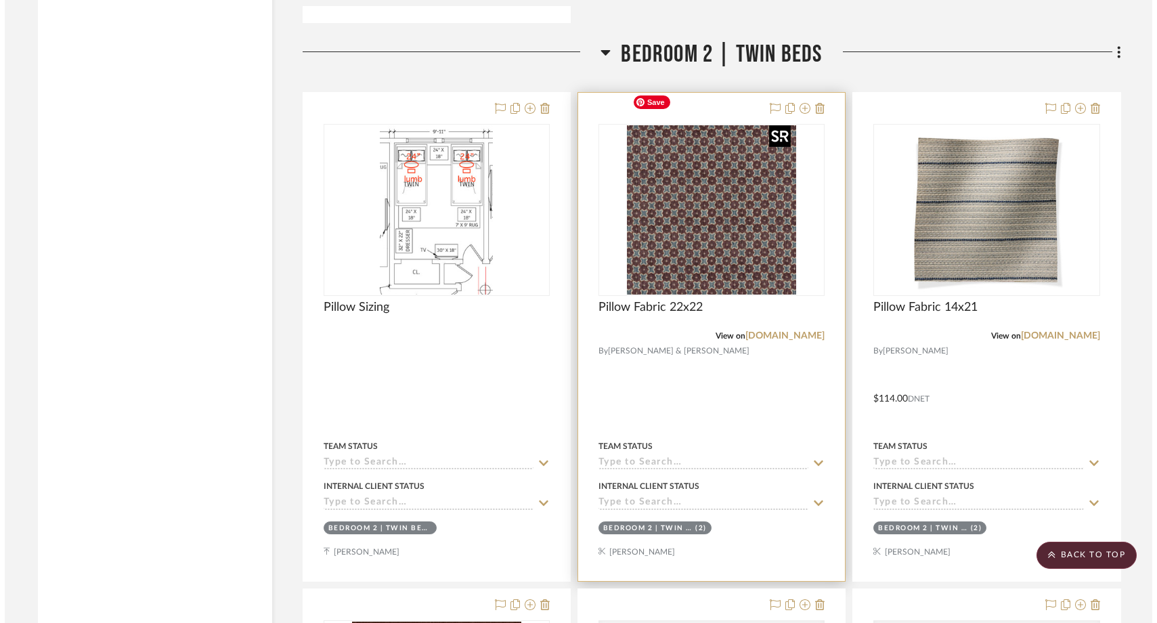
scroll to position [0, 0]
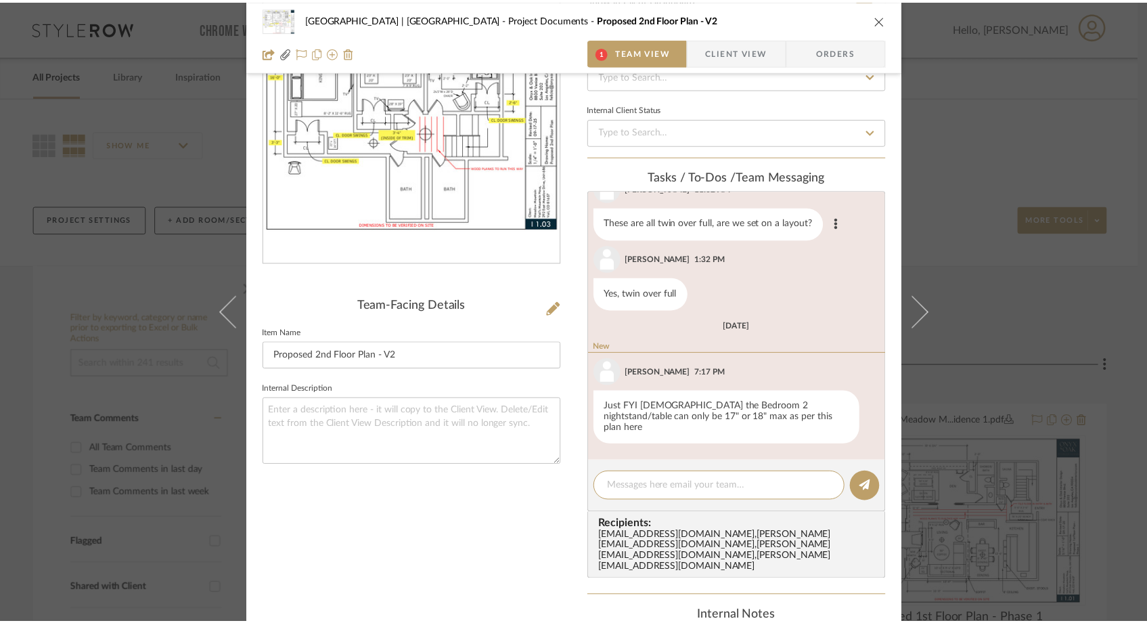
scroll to position [127, 0]
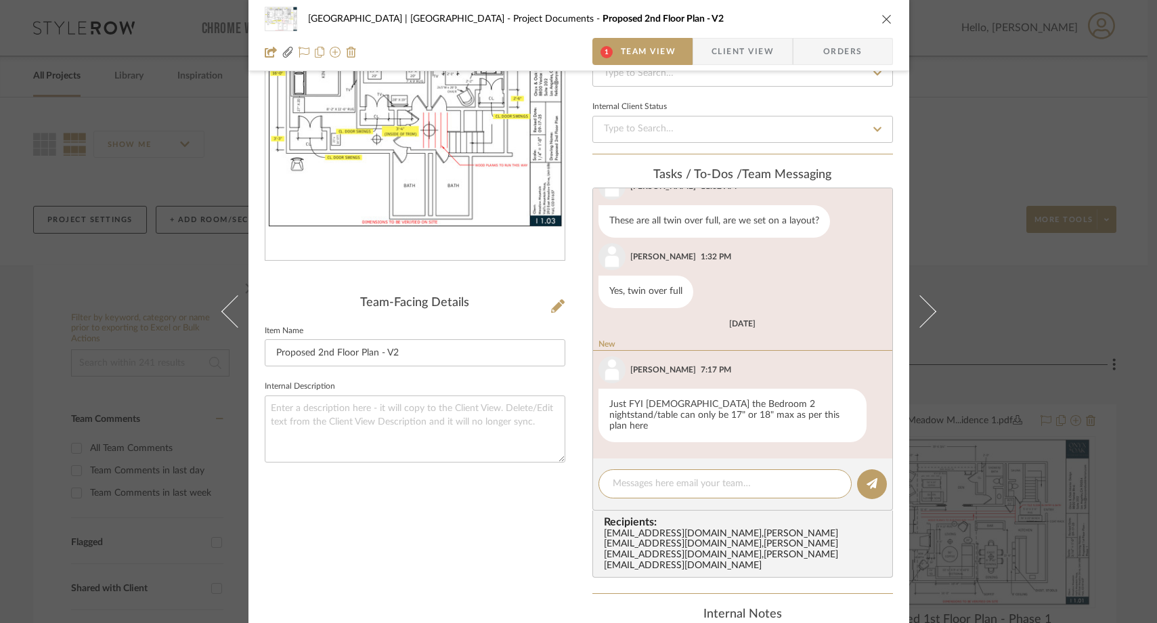
click at [883, 18] on icon "close" at bounding box center [886, 19] width 11 height 11
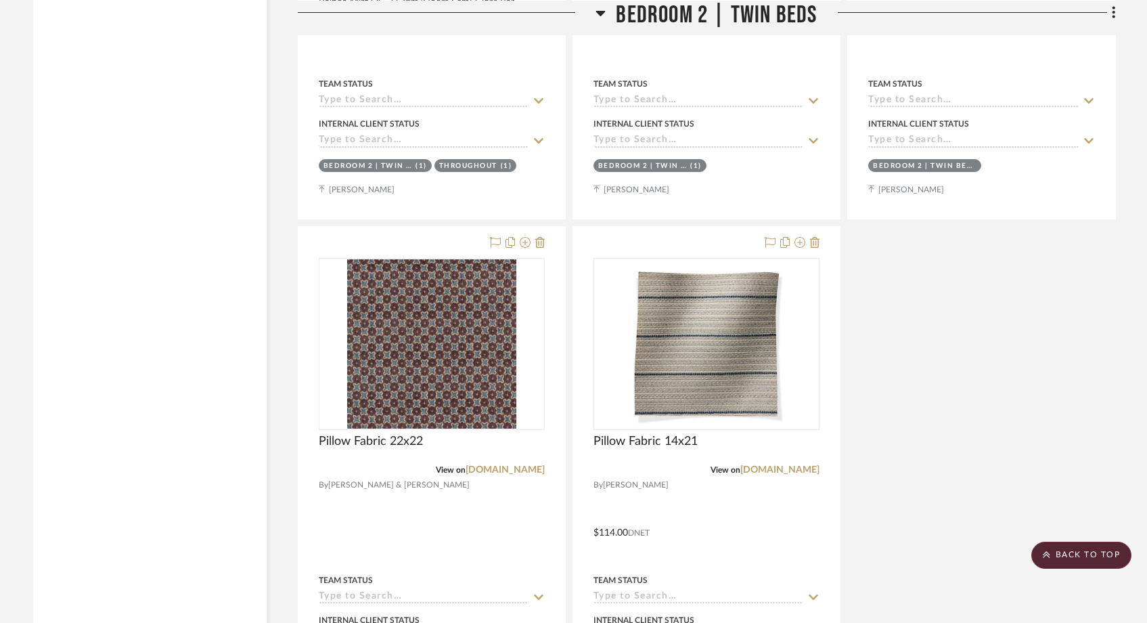
scroll to position [22655, 0]
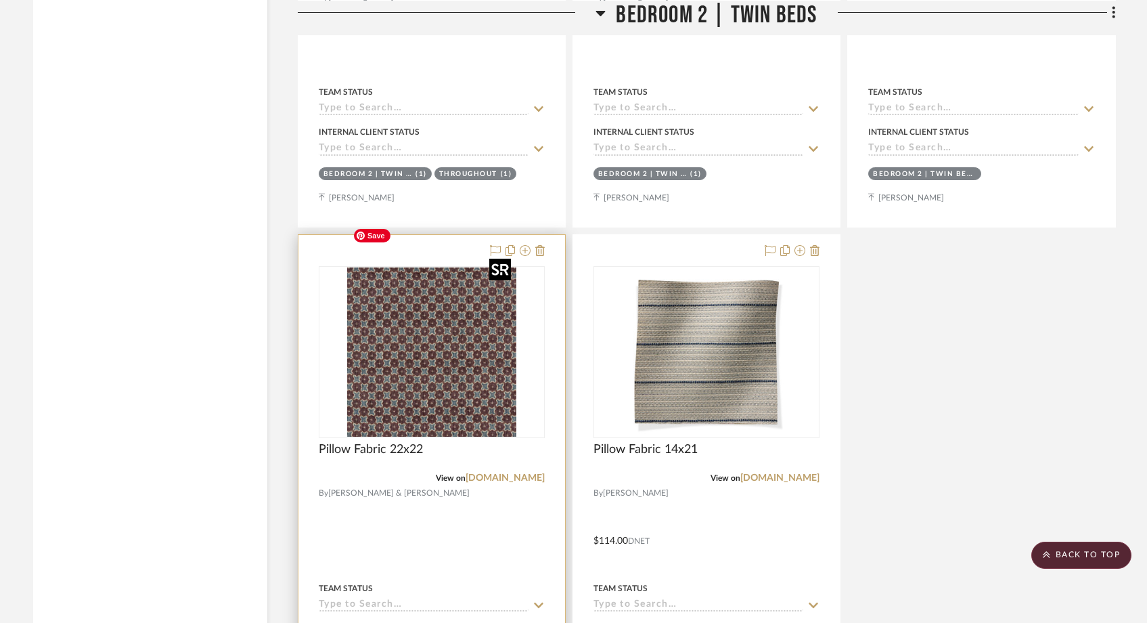
click at [430, 292] on div at bounding box center [432, 352] width 226 height 172
click at [426, 311] on img "0" at bounding box center [431, 351] width 169 height 169
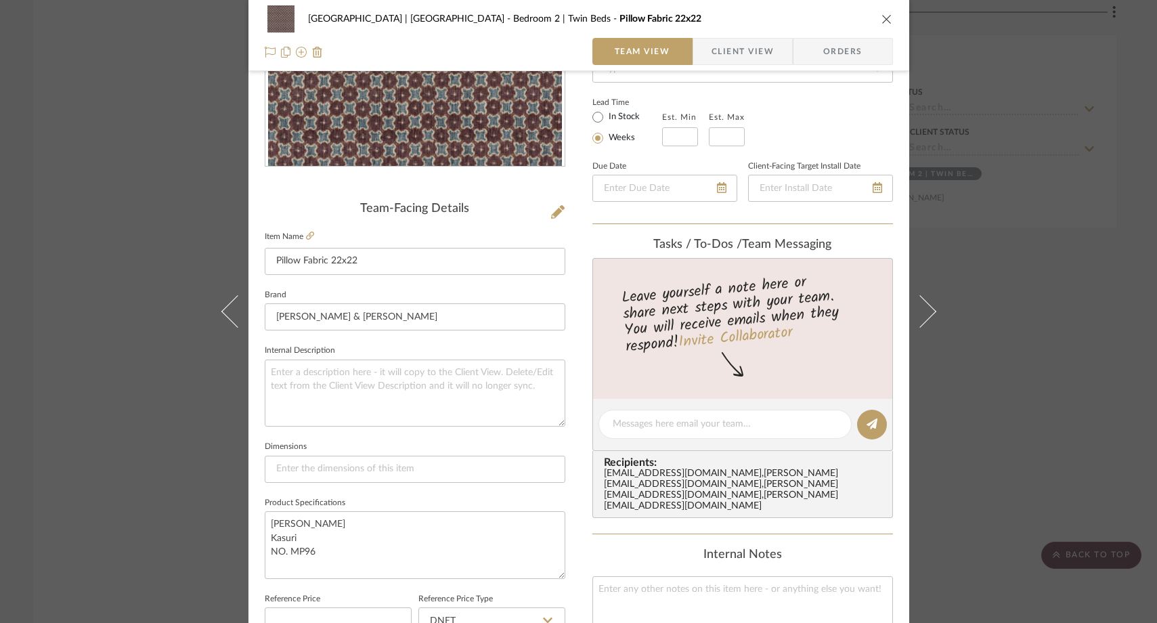
scroll to position [235, 0]
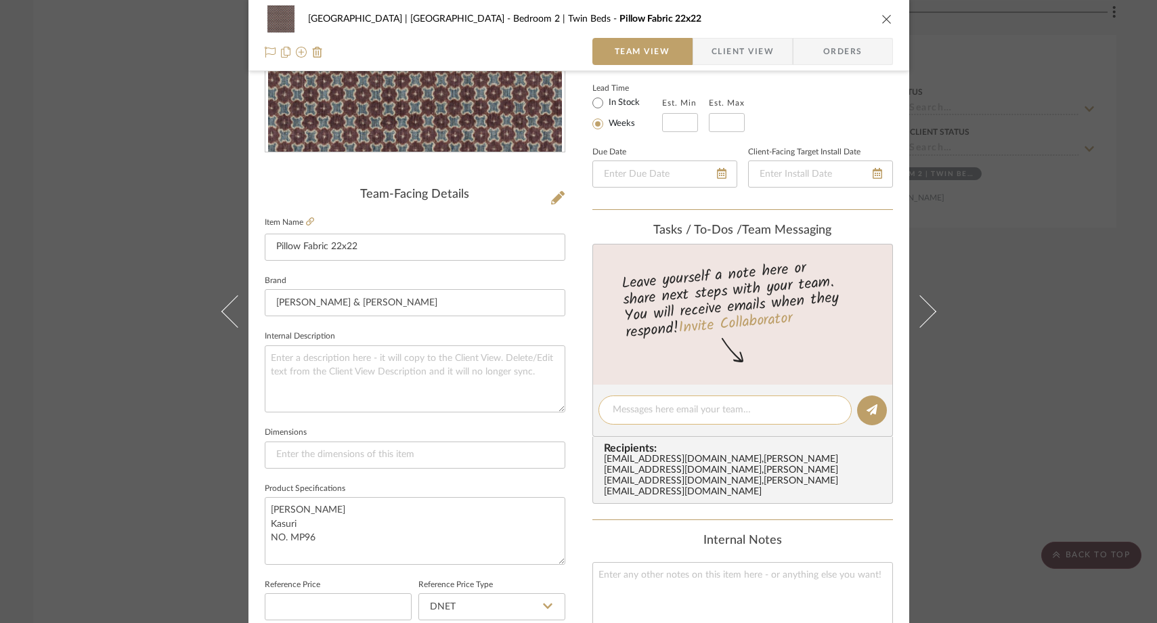
click at [670, 410] on textarea at bounding box center [725, 410] width 225 height 14
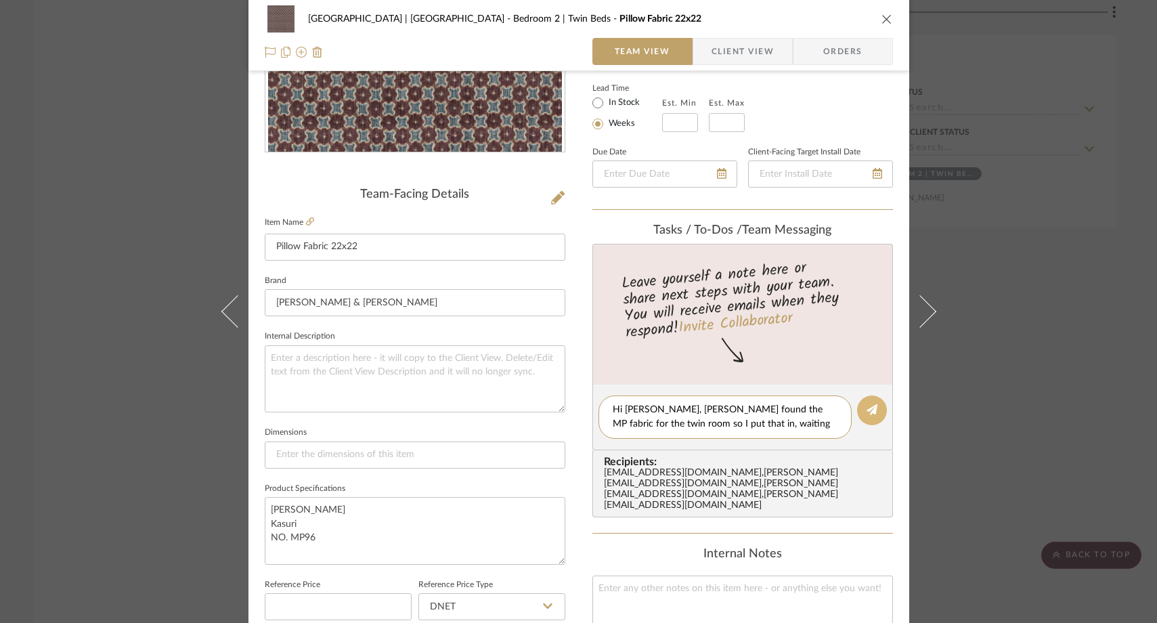
type textarea "Hi Felicia, Kristin found the MP fabric for the twin room so I put that in, wai…"
click at [871, 408] on icon at bounding box center [871, 409] width 11 height 11
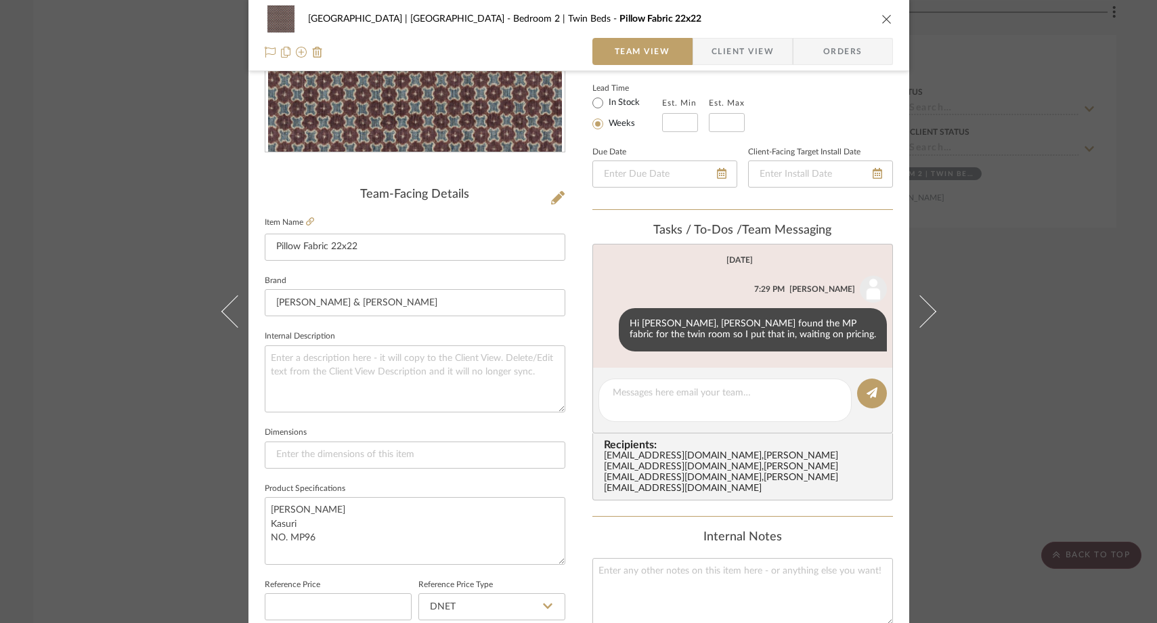
click at [989, 315] on div "Meadow Mountain | Vail Valley Bedroom 2 | Twin Beds Pillow Fabric 22x22 Team Vi…" at bounding box center [578, 311] width 1157 height 623
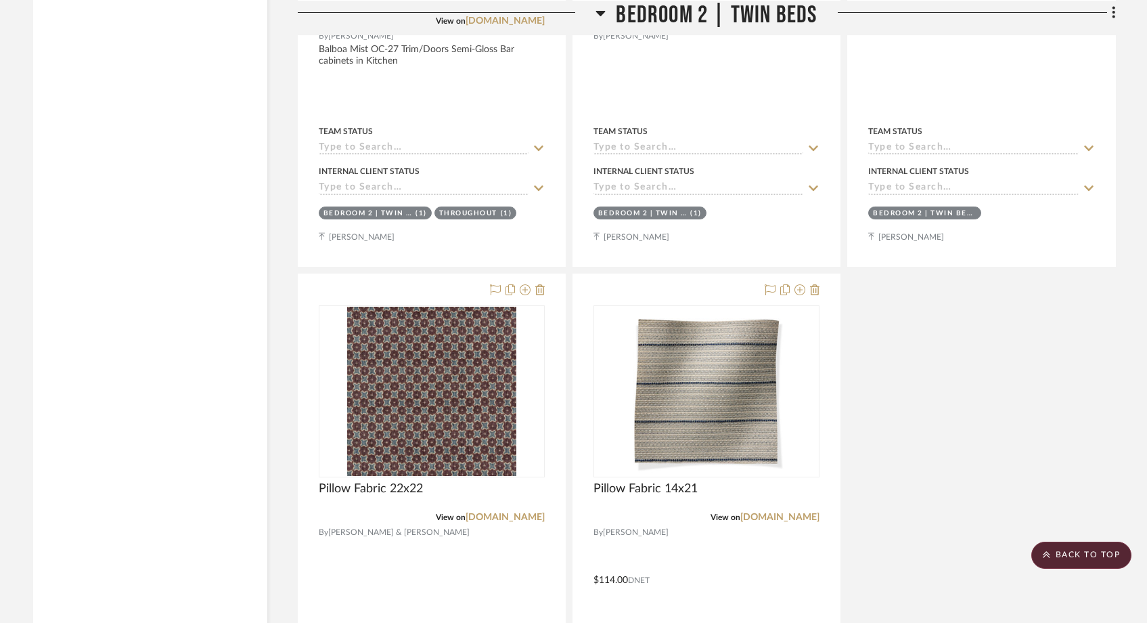
scroll to position [22661, 0]
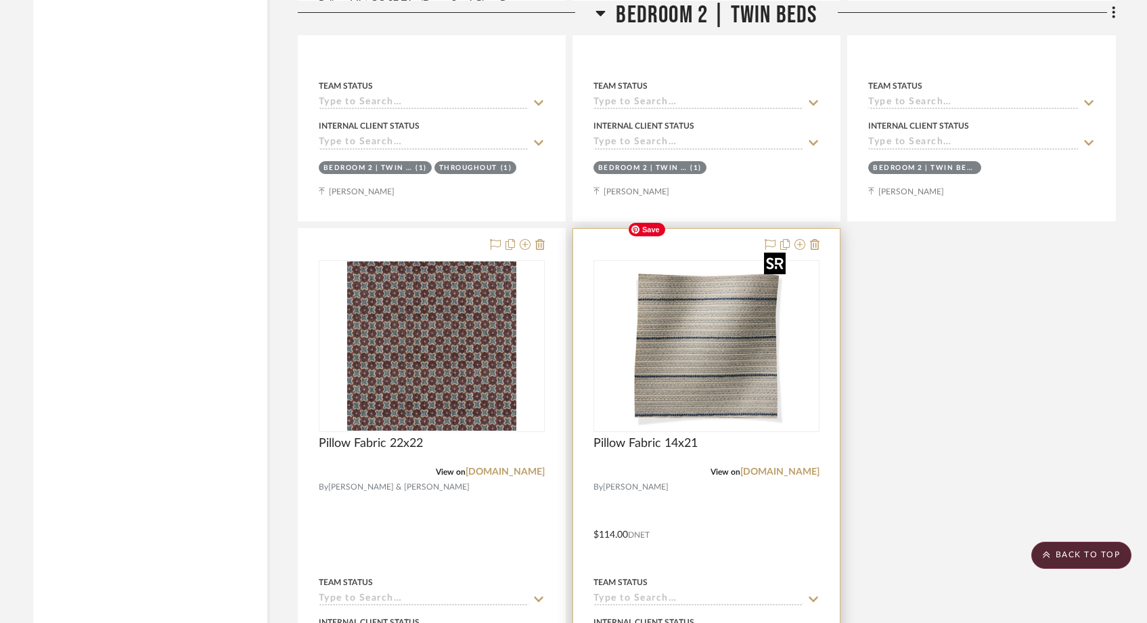
click at [680, 328] on img "0" at bounding box center [706, 345] width 169 height 169
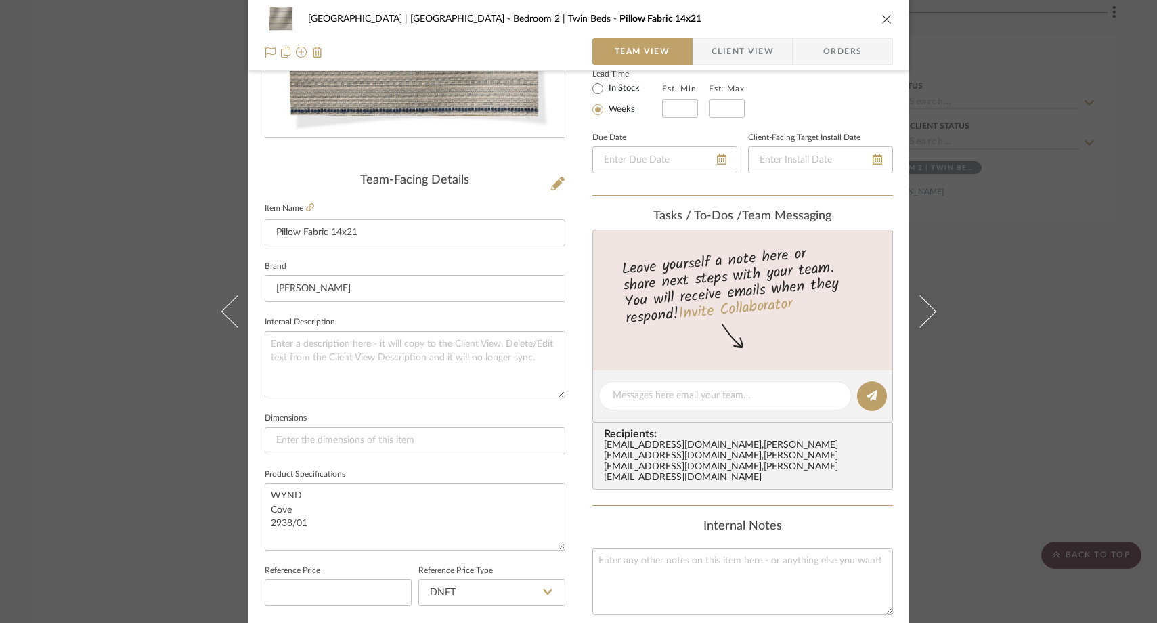
scroll to position [462, 0]
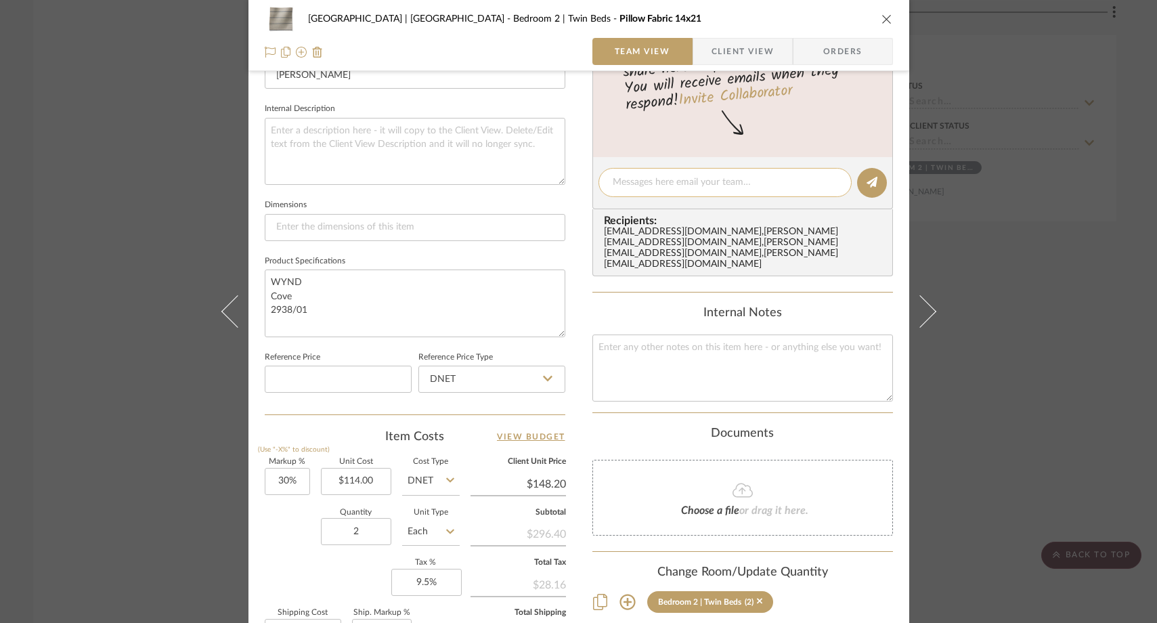
click at [672, 185] on textarea at bounding box center [725, 182] width 225 height 14
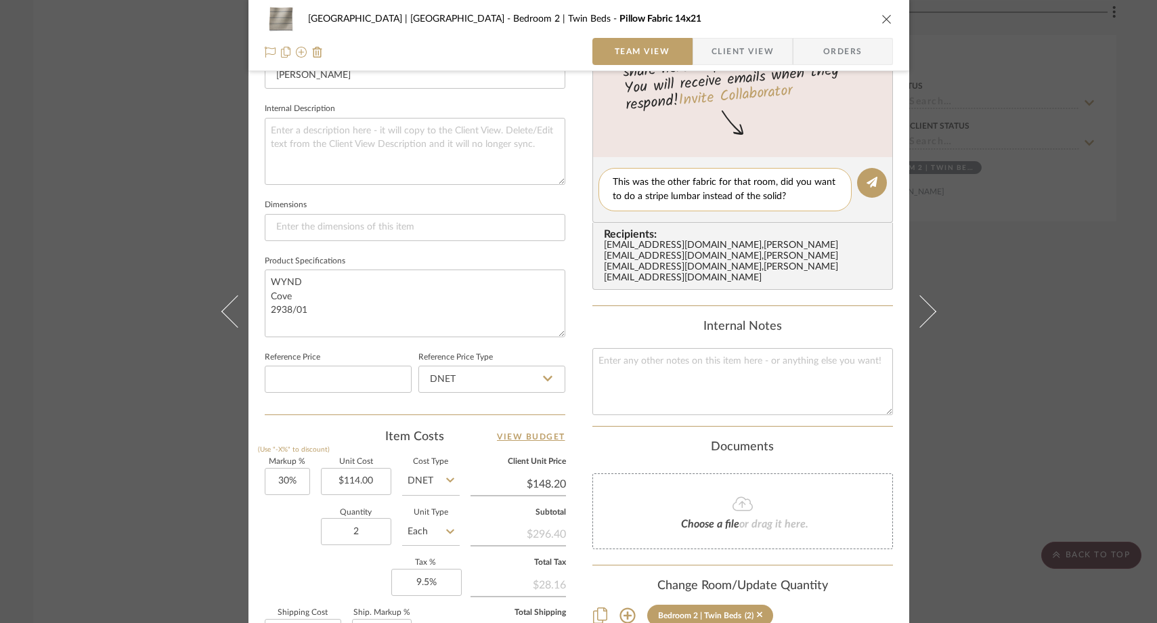
click at [785, 185] on textarea "This was the other fabric for that room, did you want to do a stripe lumbar ins…" at bounding box center [725, 189] width 225 height 28
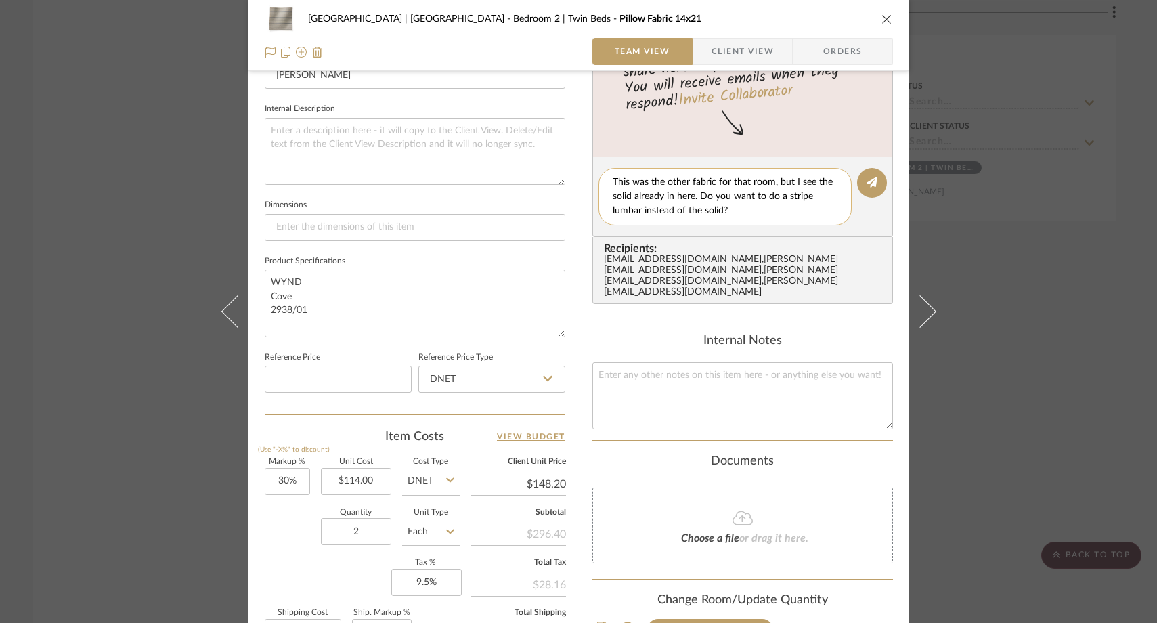
click at [742, 208] on textarea "This was the other fabric for that room, but I see the solid already in here. D…" at bounding box center [725, 196] width 225 height 43
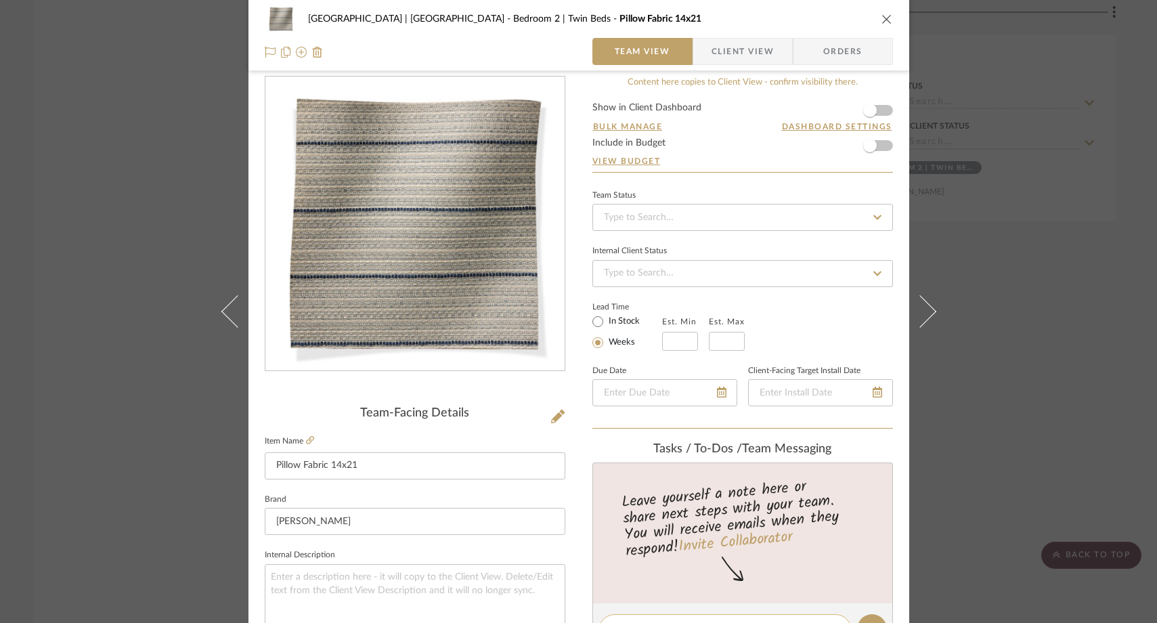
scroll to position [9, 0]
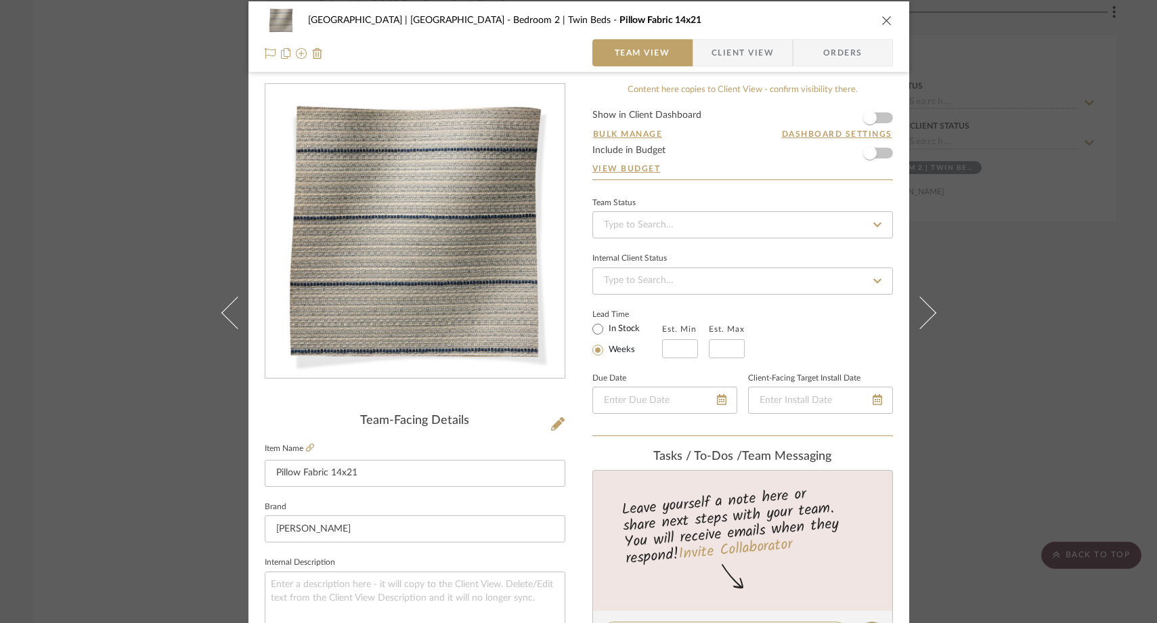
type textarea "This was the other fabric for that room, but I see the solid already in here. D…"
click at [186, 194] on div "Meadow Mountain | Vail Valley Bedroom 2 | Twin Beds Pillow Fabric 14x21 Team Vi…" at bounding box center [578, 311] width 1157 height 623
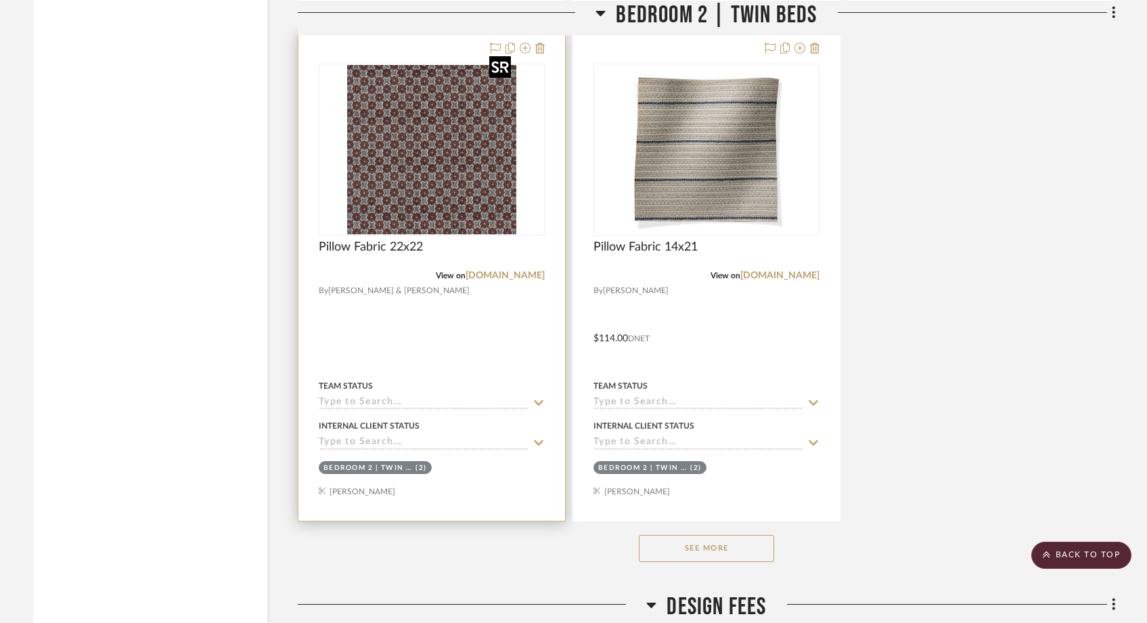
scroll to position [22865, 0]
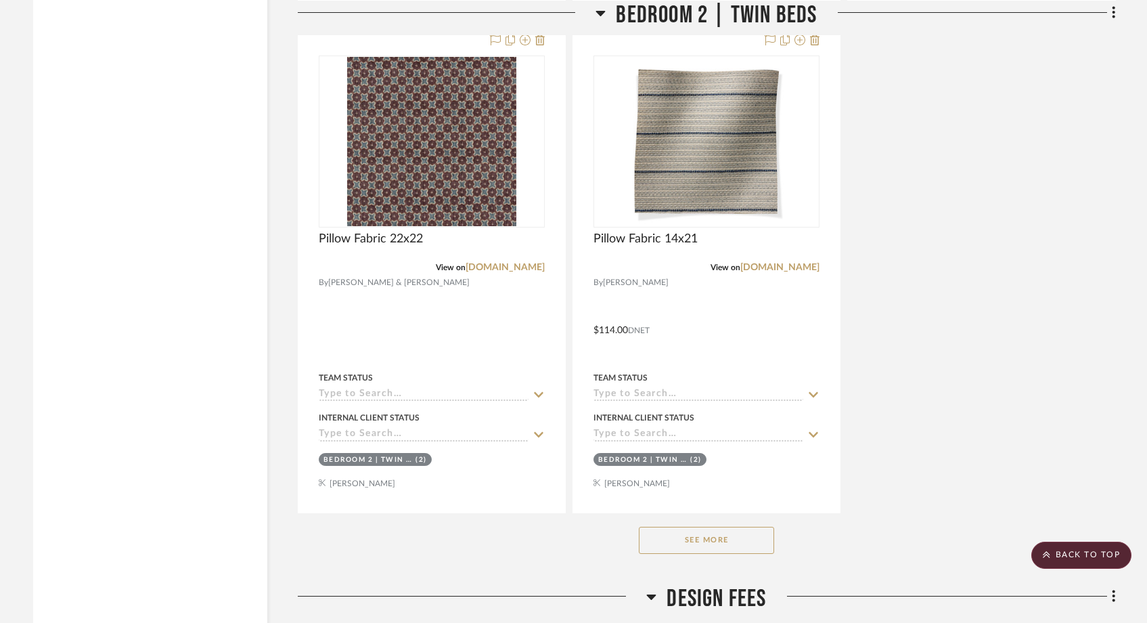
click at [669, 527] on button "See More" at bounding box center [706, 540] width 135 height 27
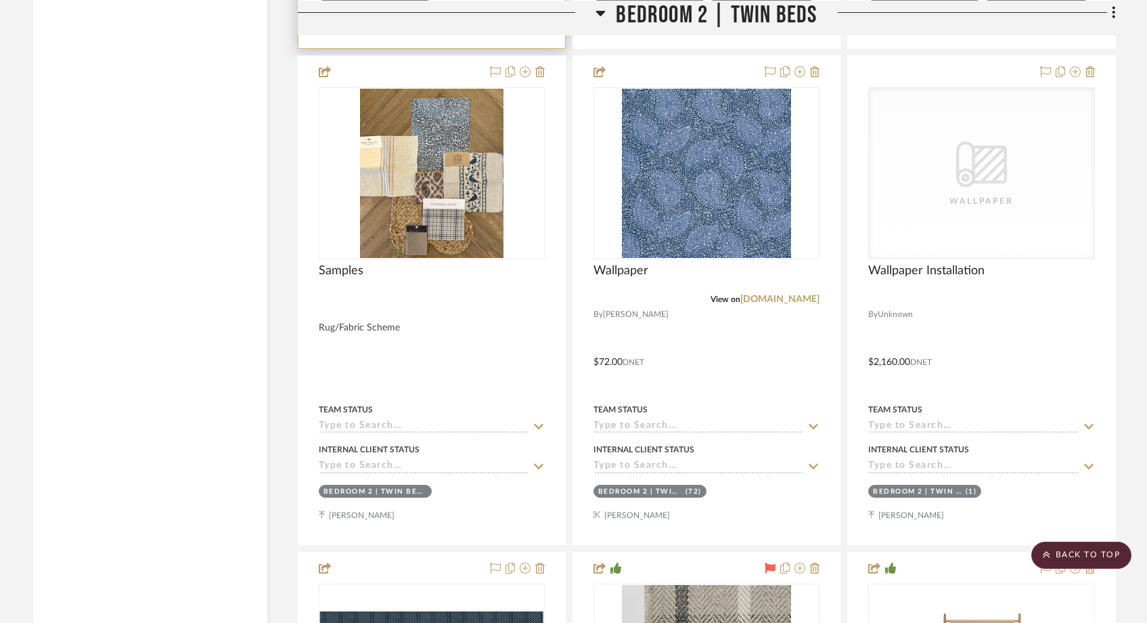
scroll to position [23823, 0]
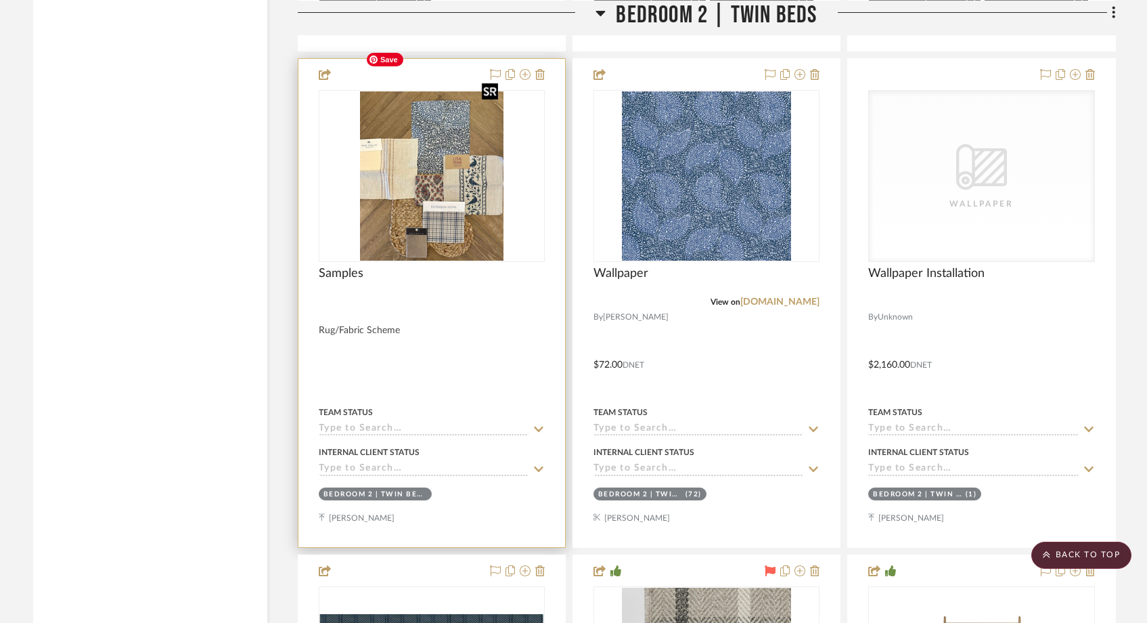
click at [450, 113] on img "0" at bounding box center [432, 175] width 144 height 169
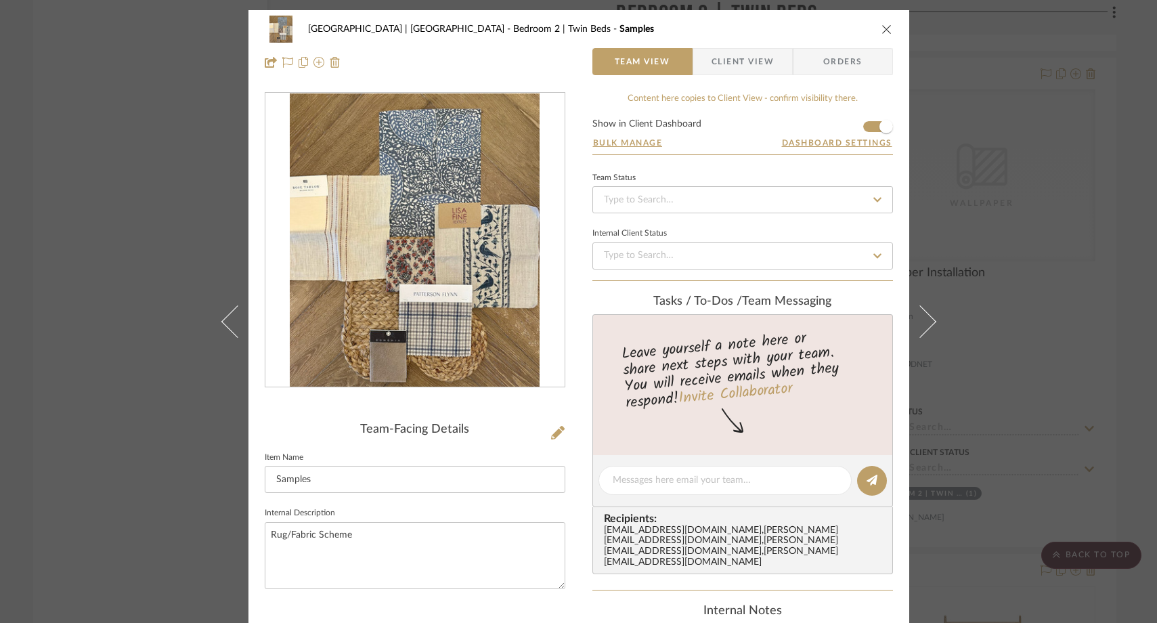
click at [148, 201] on div "Meadow Mountain | Vail Valley Bedroom 2 | Twin Beds Samples Team View Client Vi…" at bounding box center [578, 311] width 1157 height 623
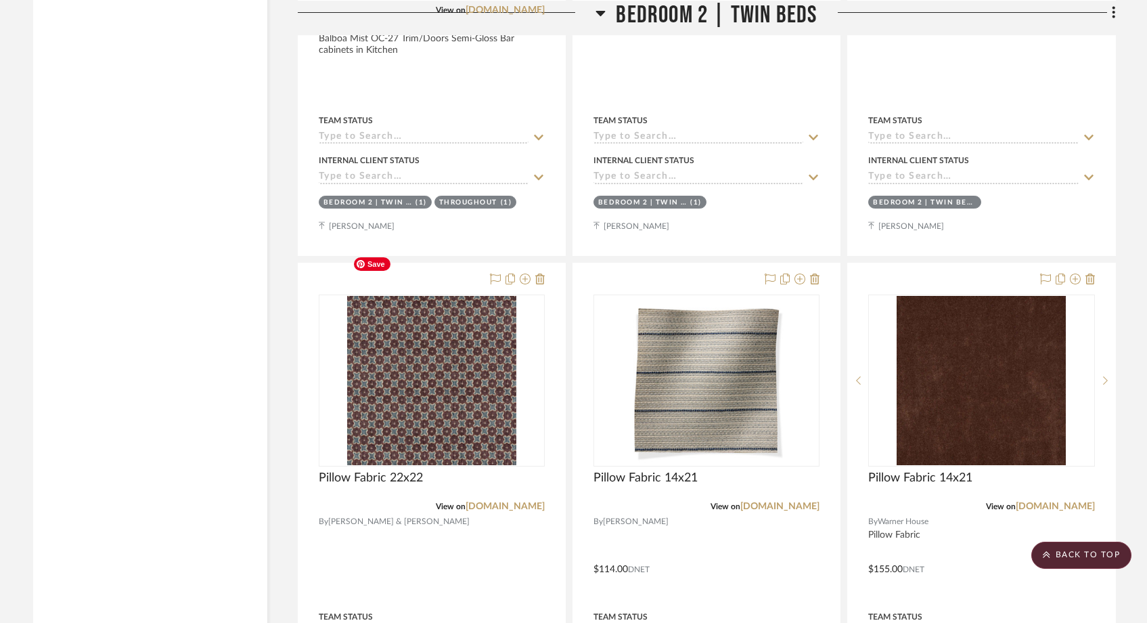
scroll to position [22615, 0]
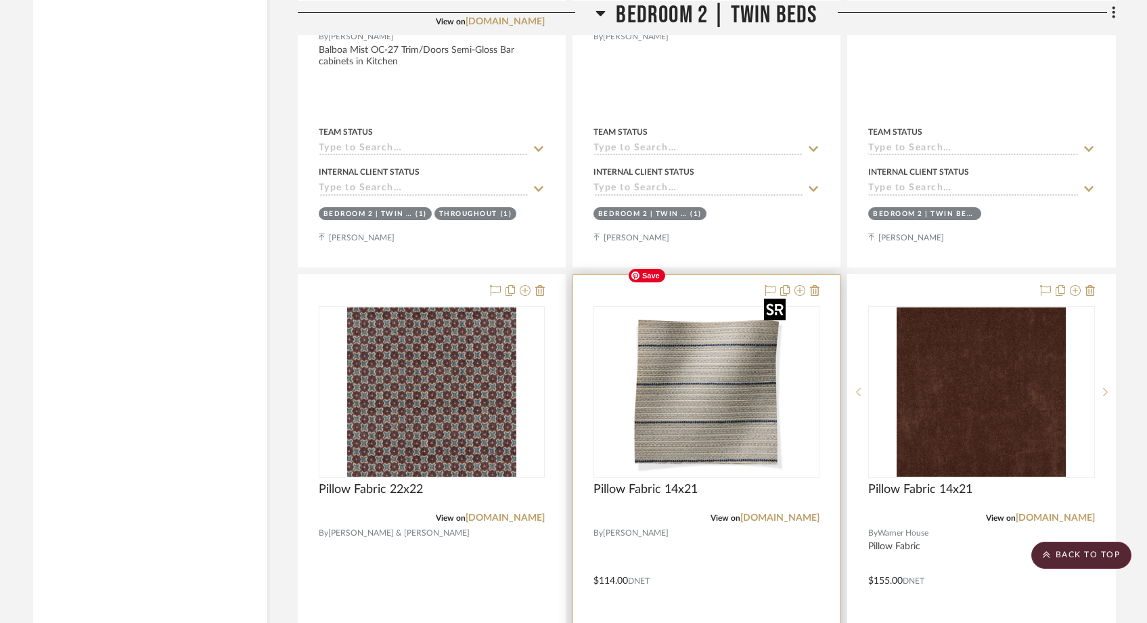
click at [716, 359] on img "0" at bounding box center [706, 391] width 169 height 169
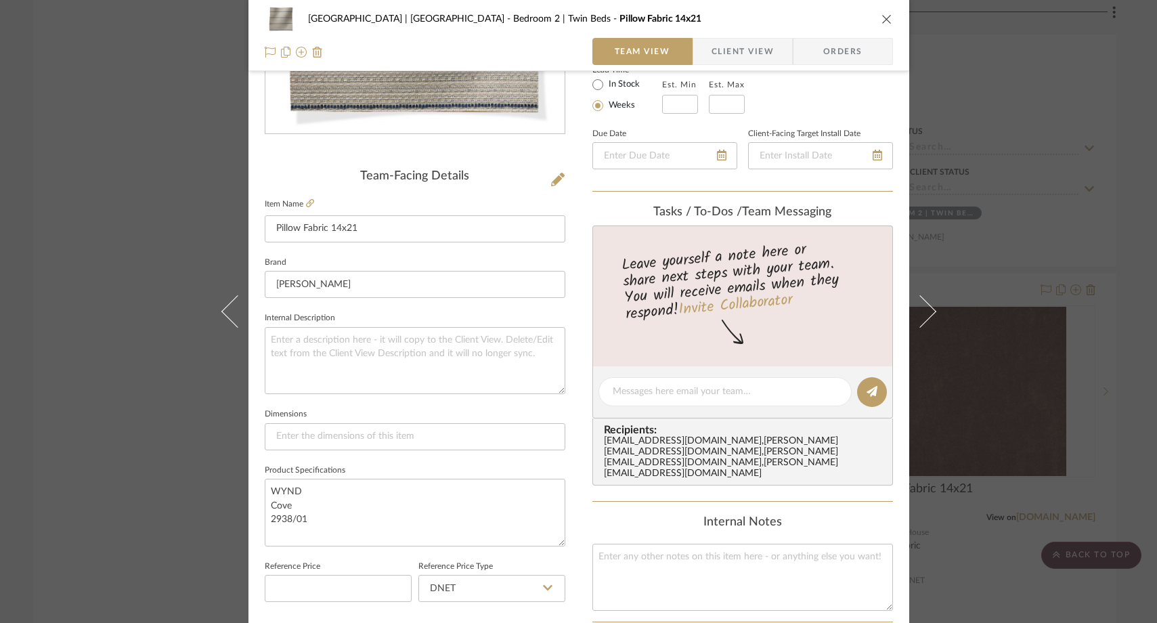
scroll to position [254, 0]
drag, startPoint x: 351, startPoint y: 227, endPoint x: 250, endPoint y: 221, distance: 101.7
click at [250, 221] on div "Meadow Mountain | Vail Valley Bedroom 2 | Twin Beds Pillow Fabric 14x21 Team Vi…" at bounding box center [578, 381] width 661 height 1250
type input "Roman Shade Fabric"
click at [626, 396] on textarea at bounding box center [725, 391] width 225 height 14
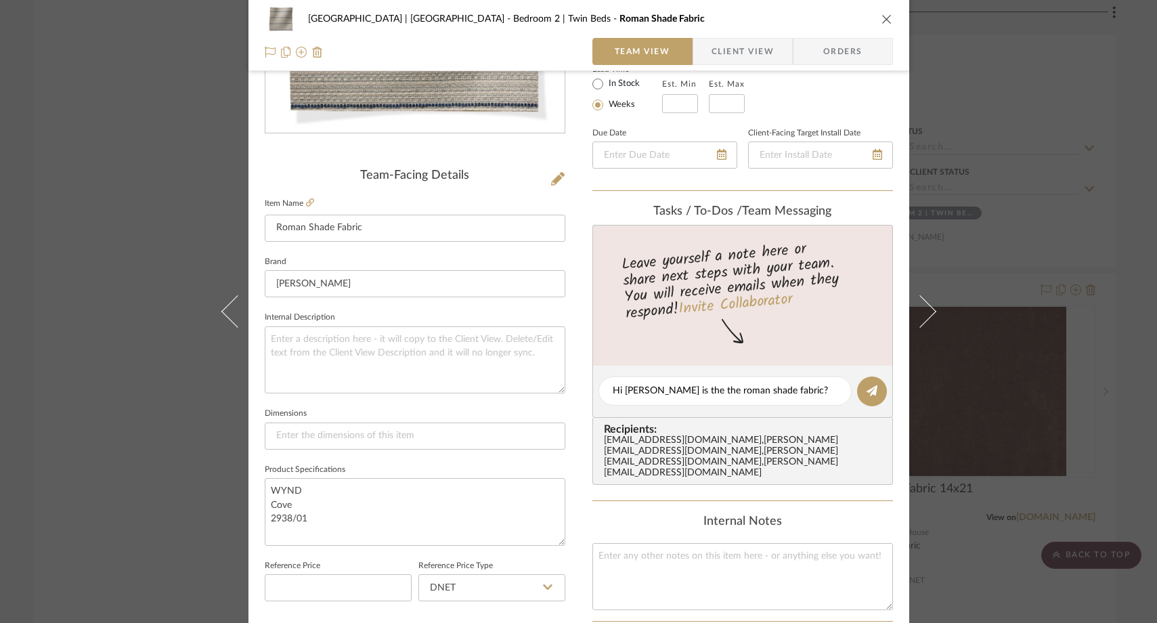
click at [599, 514] on div "Internal Notes" at bounding box center [742, 521] width 301 height 15
drag, startPoint x: 770, startPoint y: 386, endPoint x: 773, endPoint y: 407, distance: 21.2
click at [770, 386] on textarea "Hi Felicia is the the roman shade fabric?" at bounding box center [725, 391] width 225 height 14
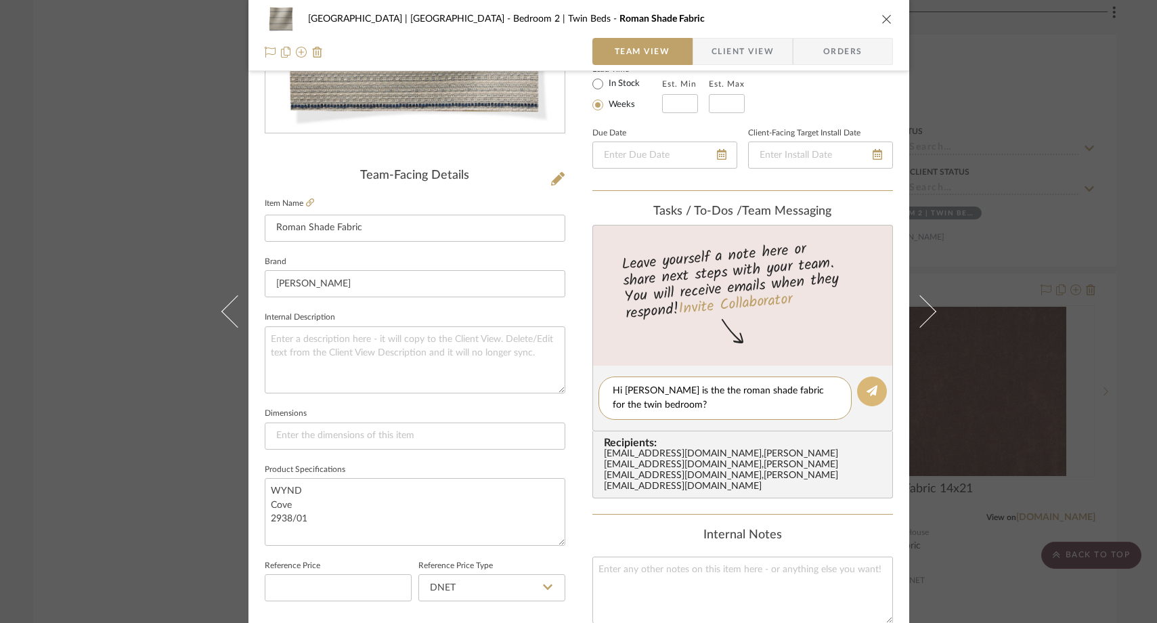
type textarea "Hi Felicia is the the roman shade fabric for the twin bedroom?"
click at [867, 381] on button at bounding box center [872, 391] width 30 height 30
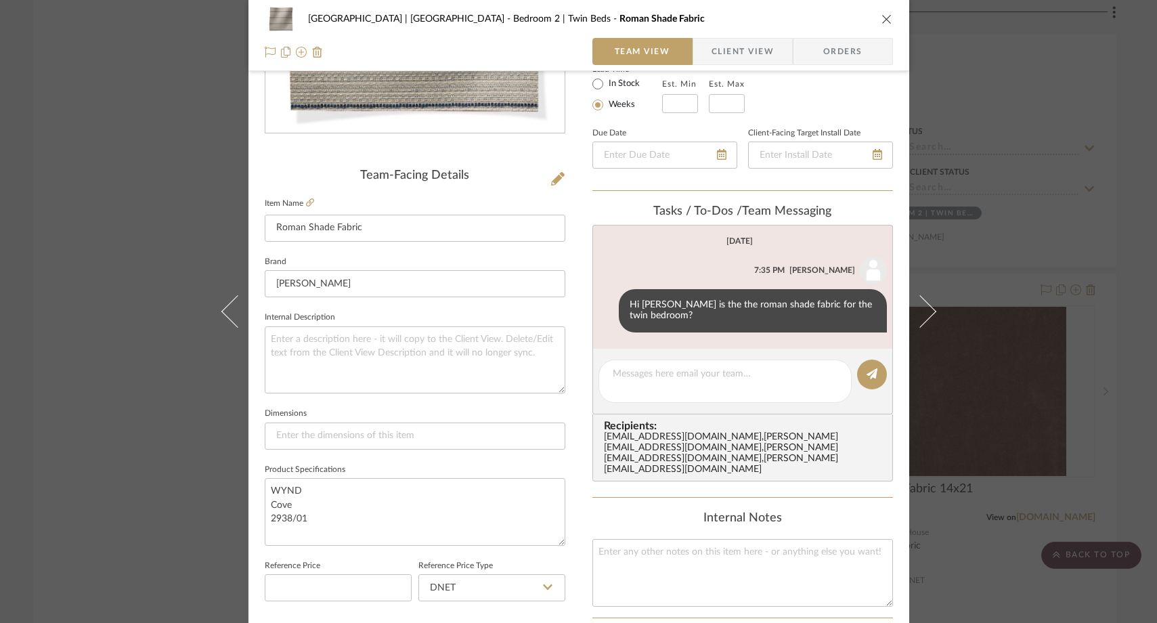
click at [176, 178] on div "Meadow Mountain | Vail Valley Bedroom 2 | Twin Beds Roman Shade Fabric Team Vie…" at bounding box center [578, 311] width 1157 height 623
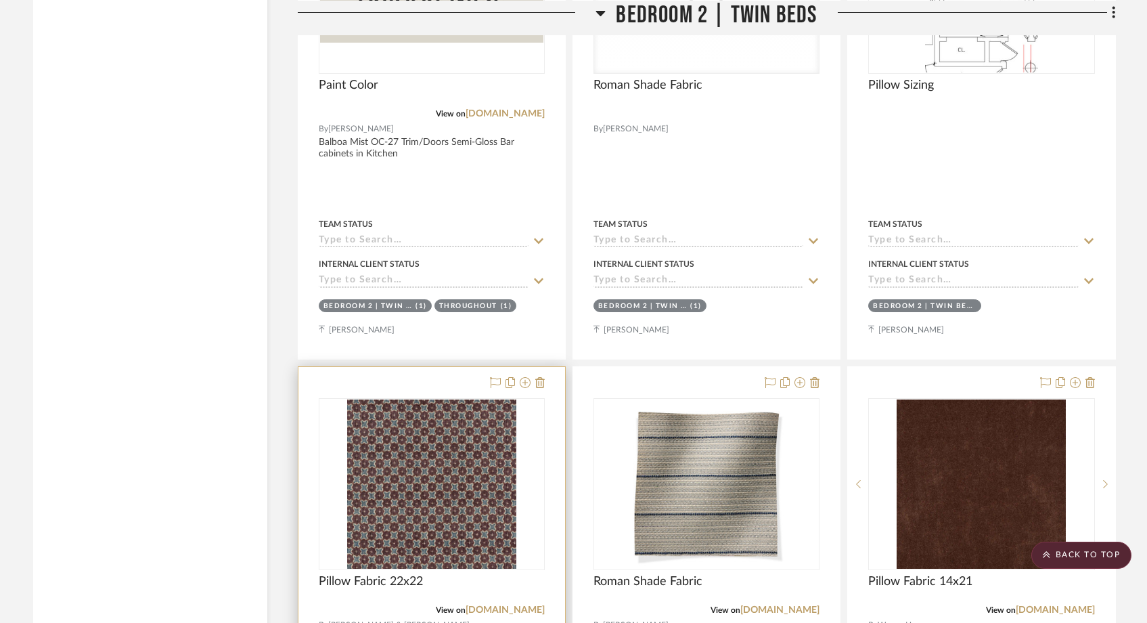
scroll to position [22547, 0]
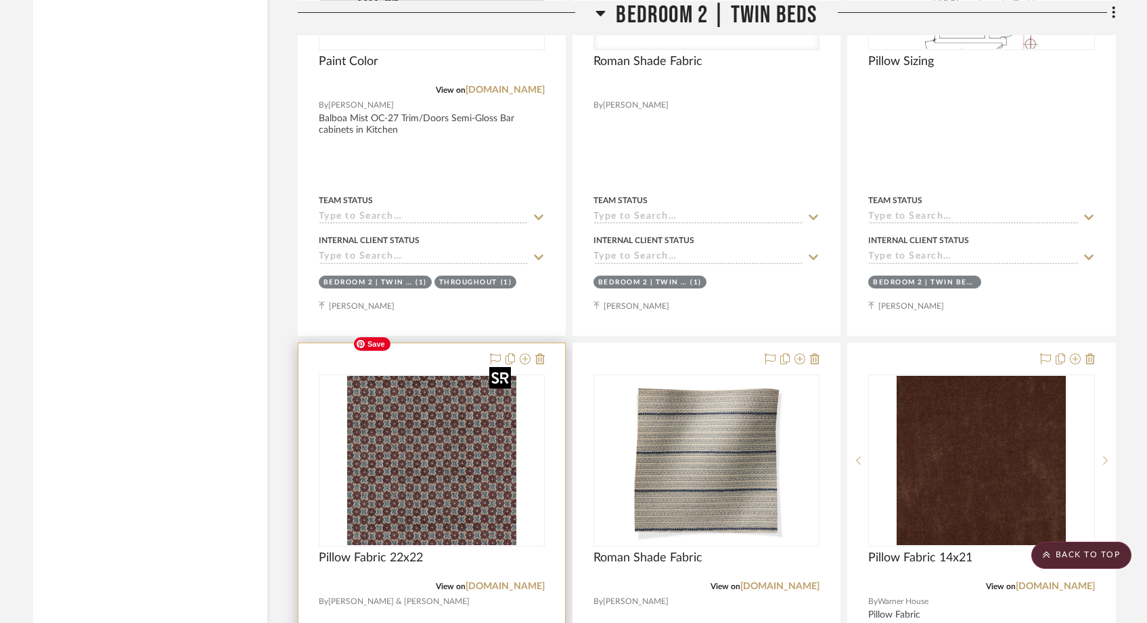
click at [431, 389] on img "0" at bounding box center [431, 460] width 169 height 169
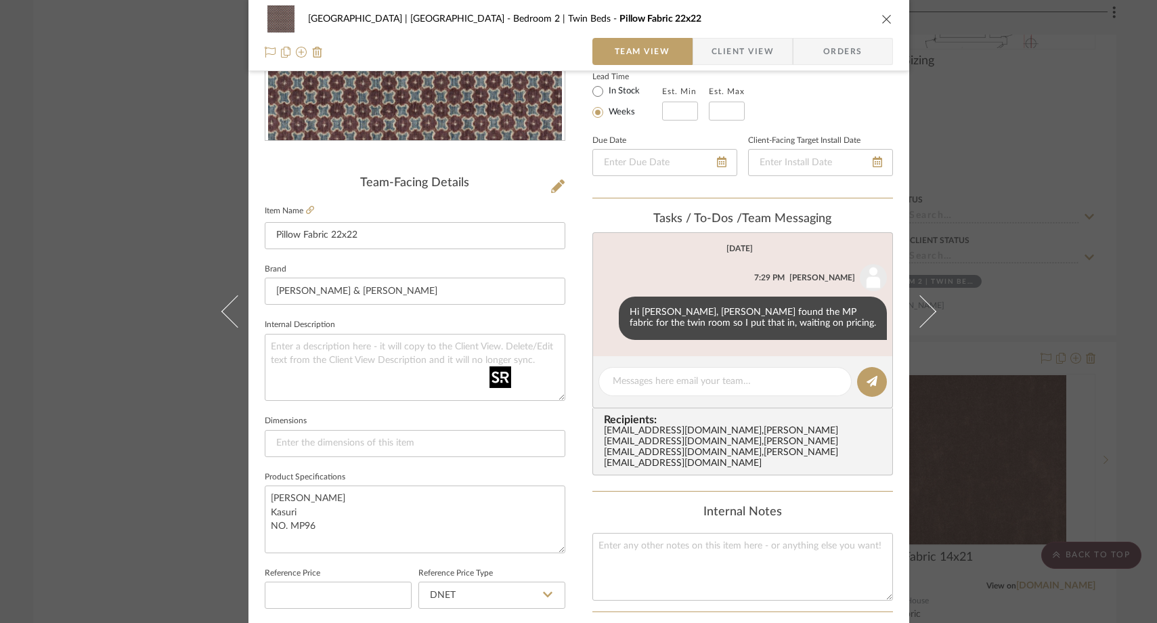
scroll to position [248, 0]
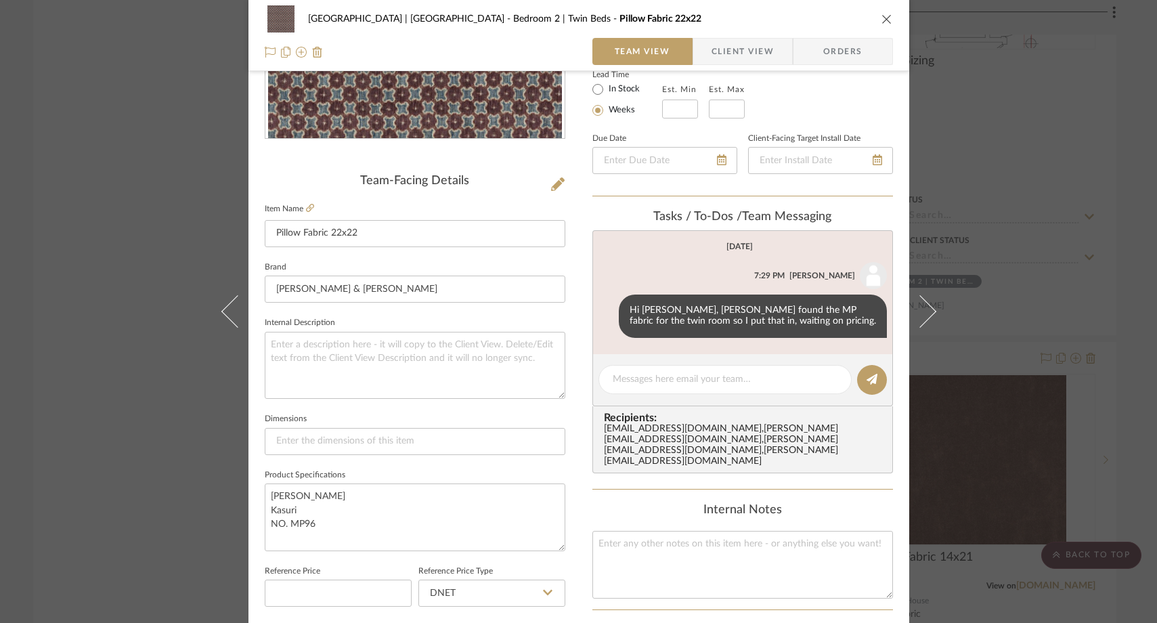
click at [881, 15] on icon "close" at bounding box center [886, 19] width 11 height 11
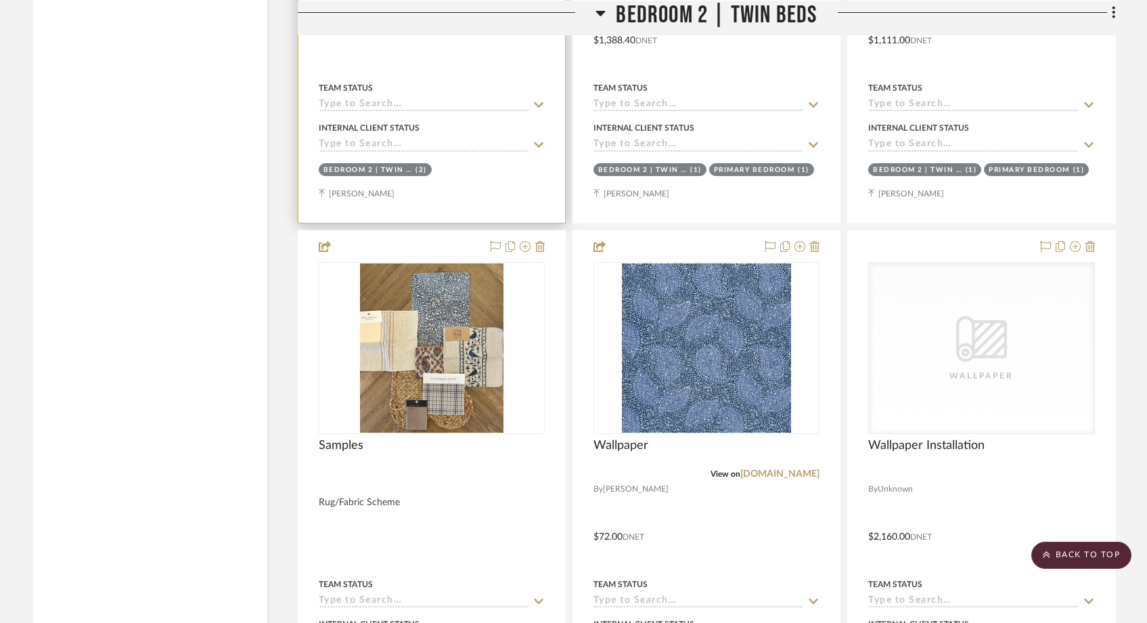
scroll to position [23653, 0]
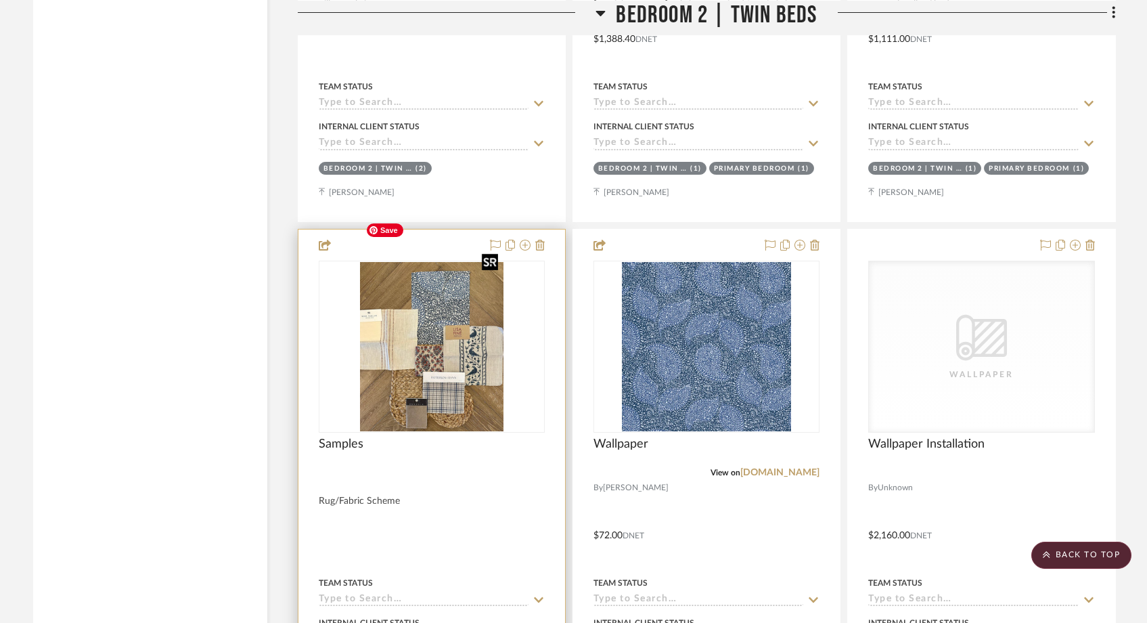
click at [475, 317] on img "0" at bounding box center [432, 346] width 144 height 169
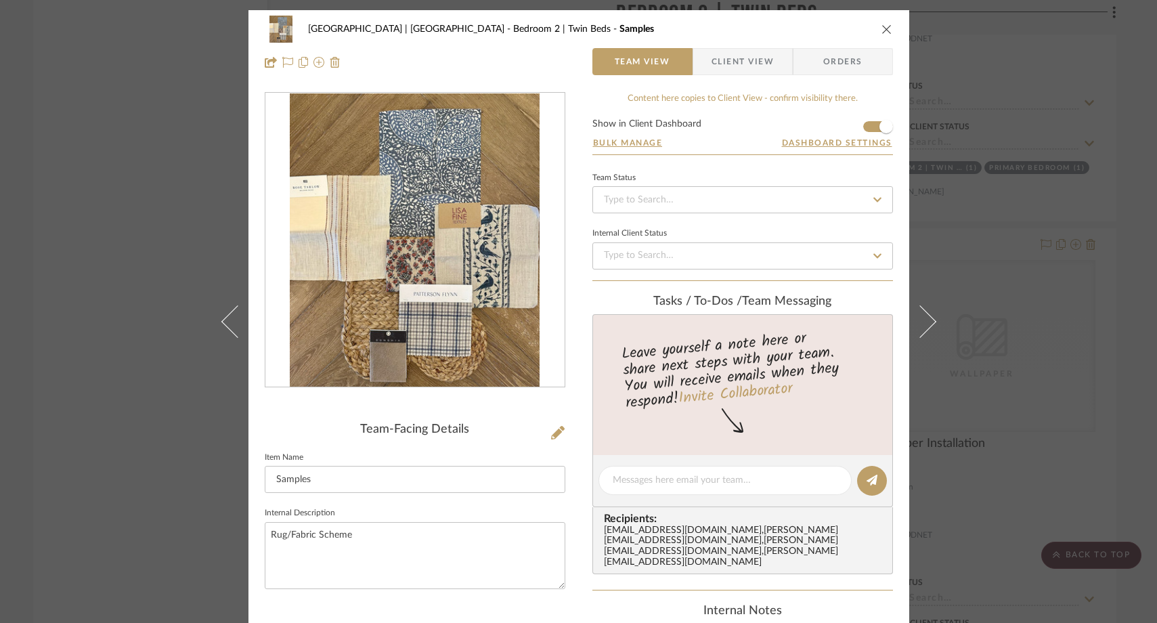
click at [170, 188] on div "Meadow Mountain | Vail Valley Bedroom 2 | Twin Beds Samples Team View Client Vi…" at bounding box center [578, 311] width 1157 height 623
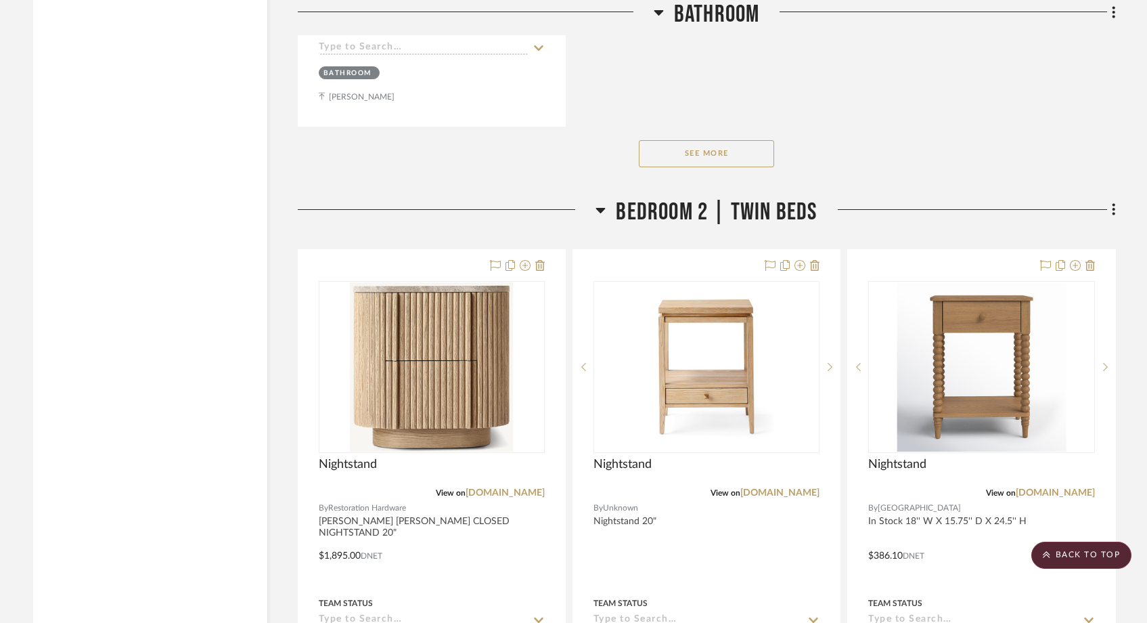
scroll to position [21654, 0]
